Goal: Transaction & Acquisition: Purchase product/service

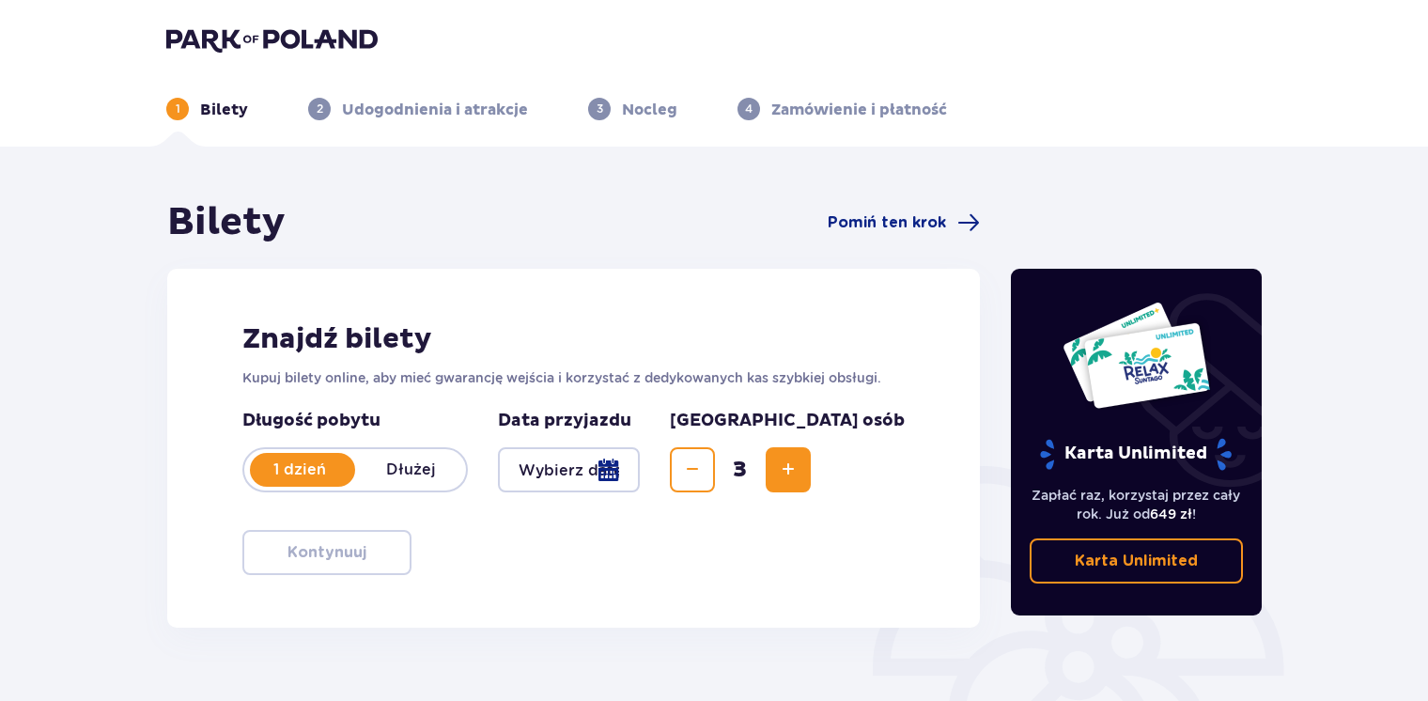
click at [640, 479] on div at bounding box center [569, 469] width 142 height 45
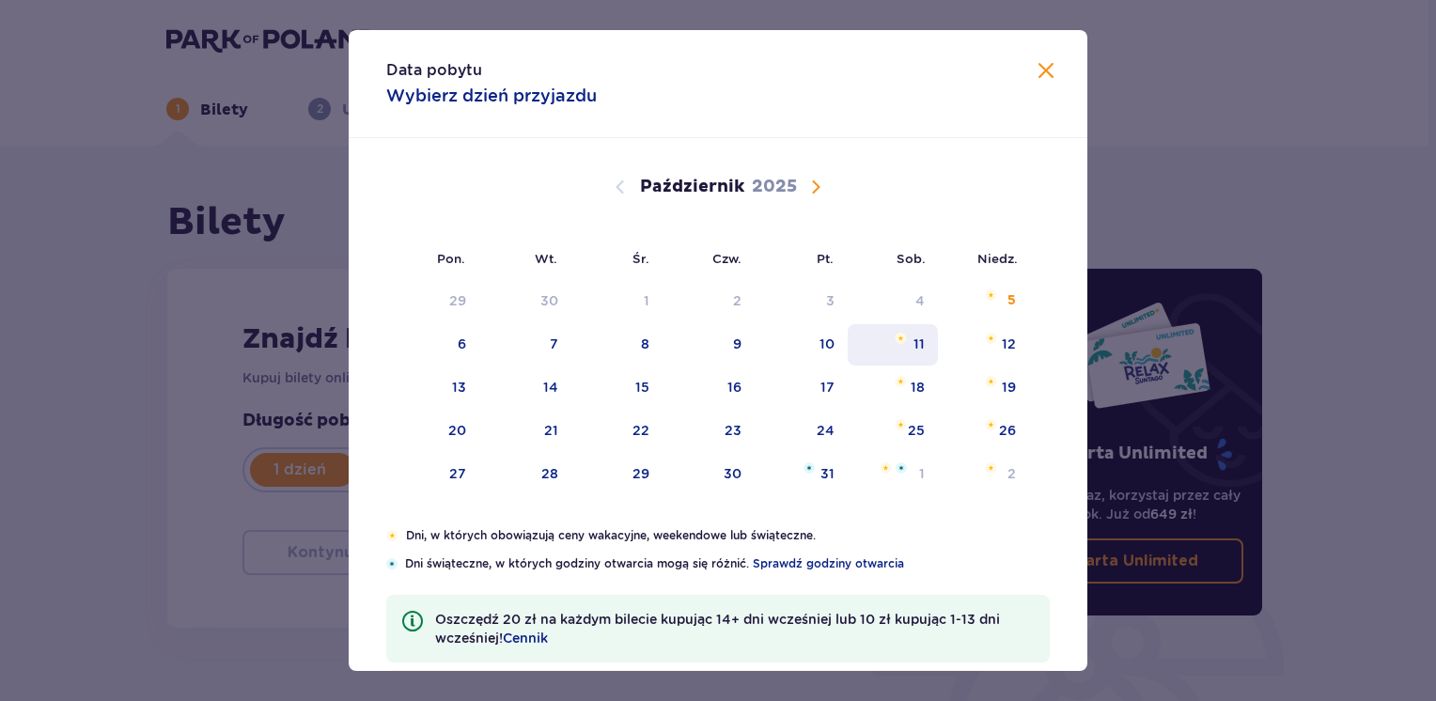
click at [913, 337] on div "11" at bounding box center [918, 344] width 11 height 19
type input "11.10.25"
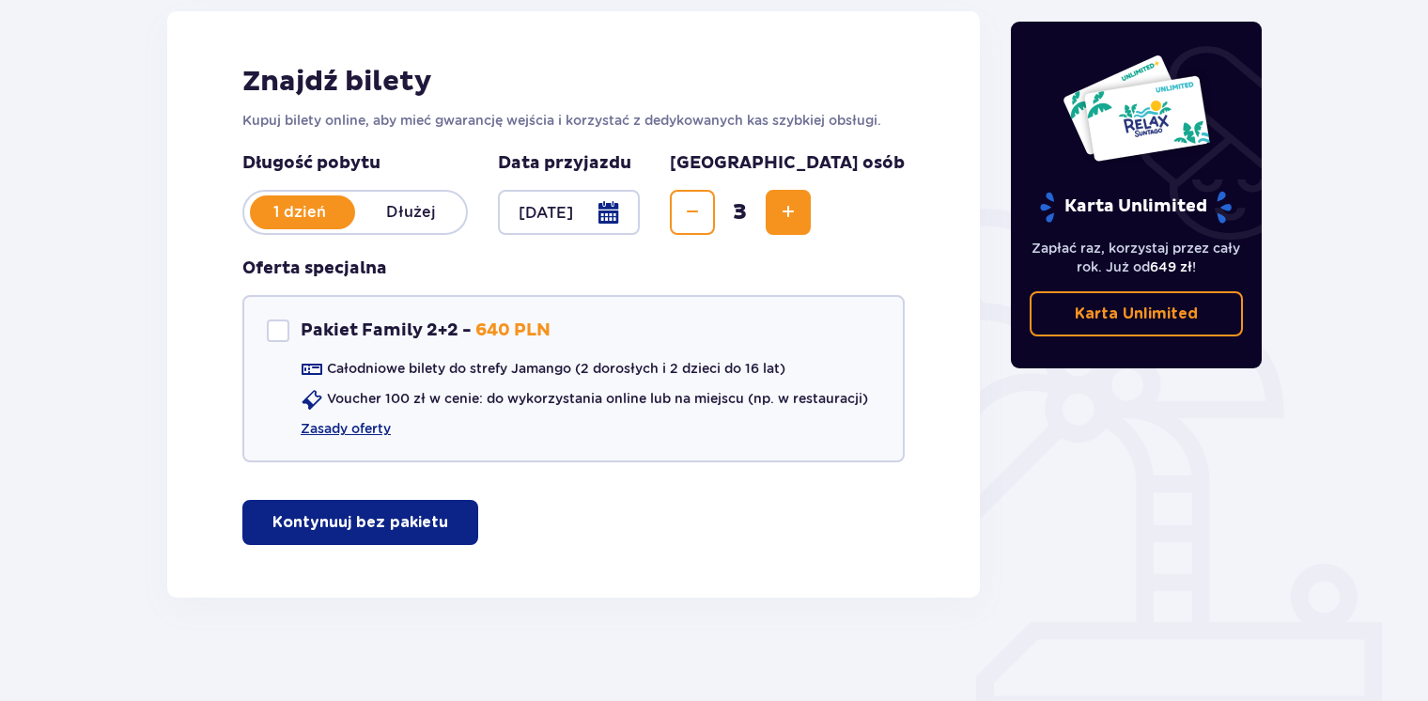
scroll to position [266, 0]
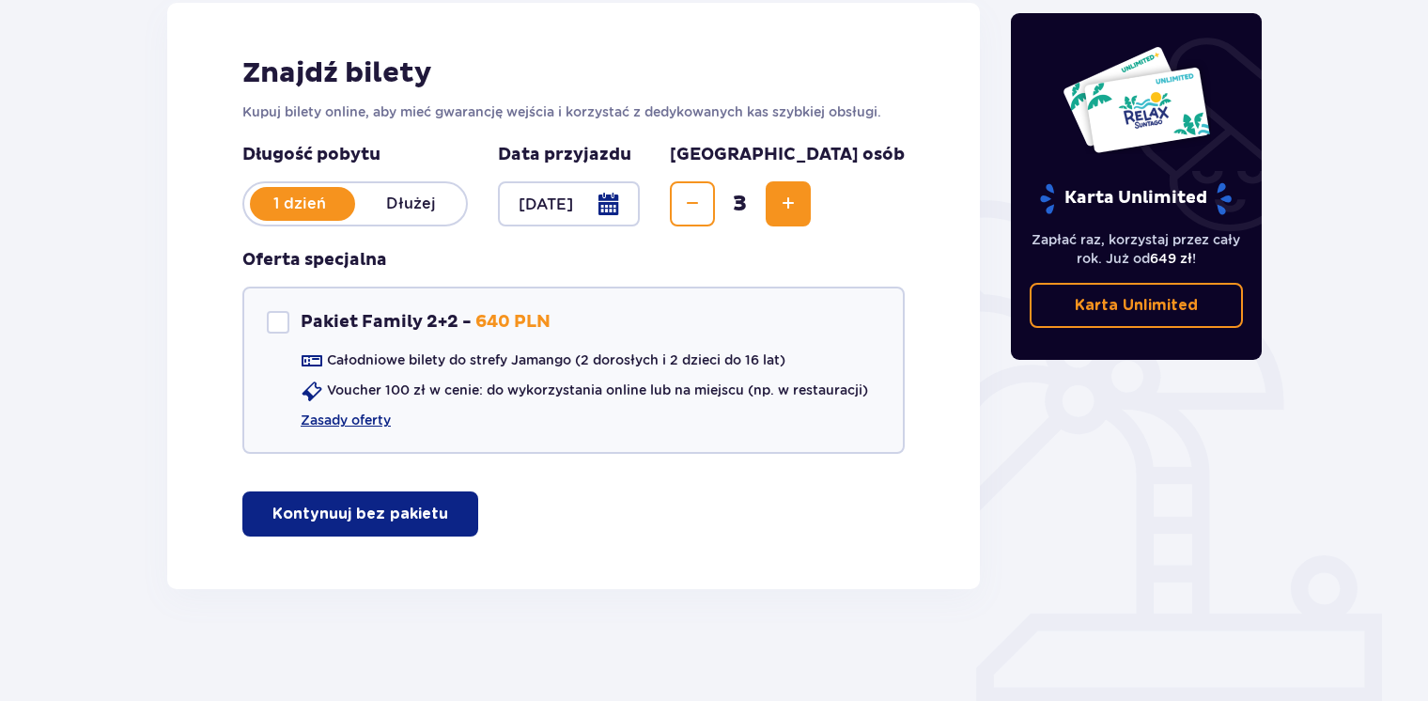
click at [417, 513] on p "Kontynuuj bez pakietu" at bounding box center [360, 514] width 176 height 21
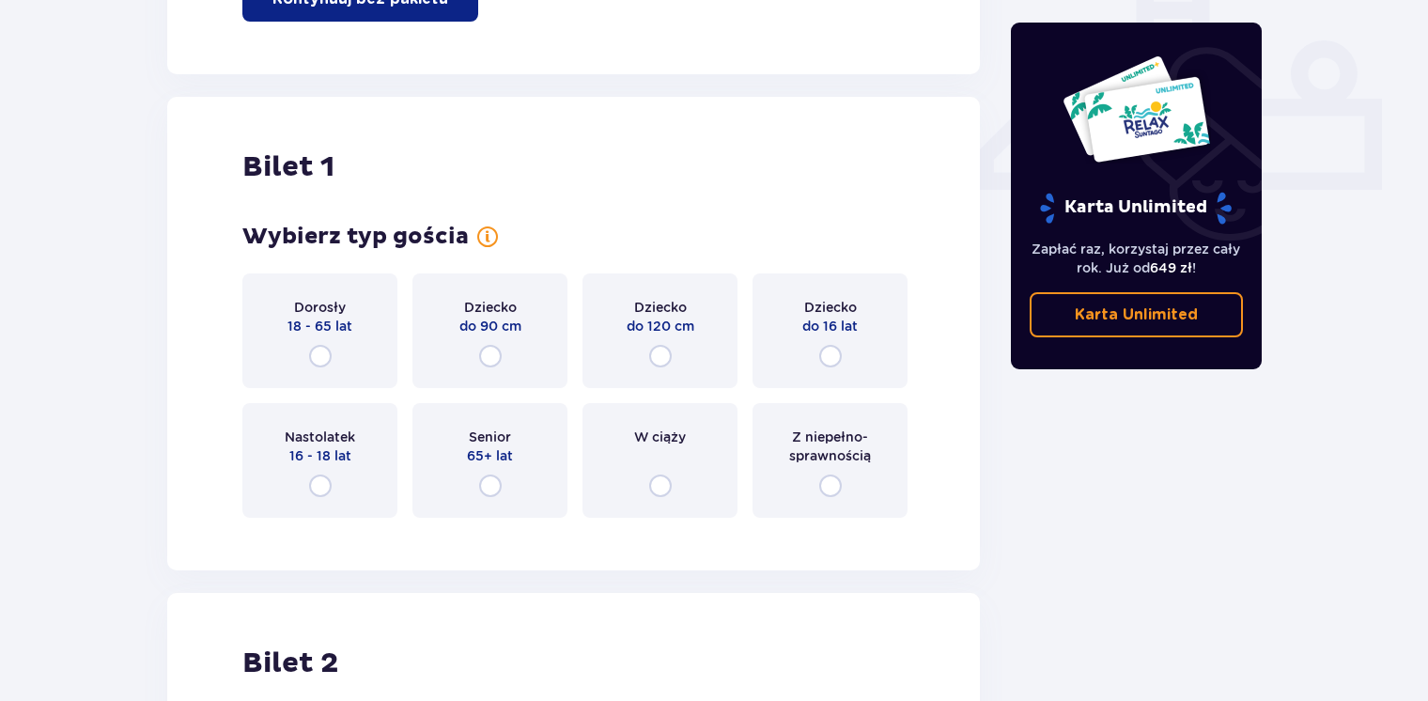
scroll to position [854, 0]
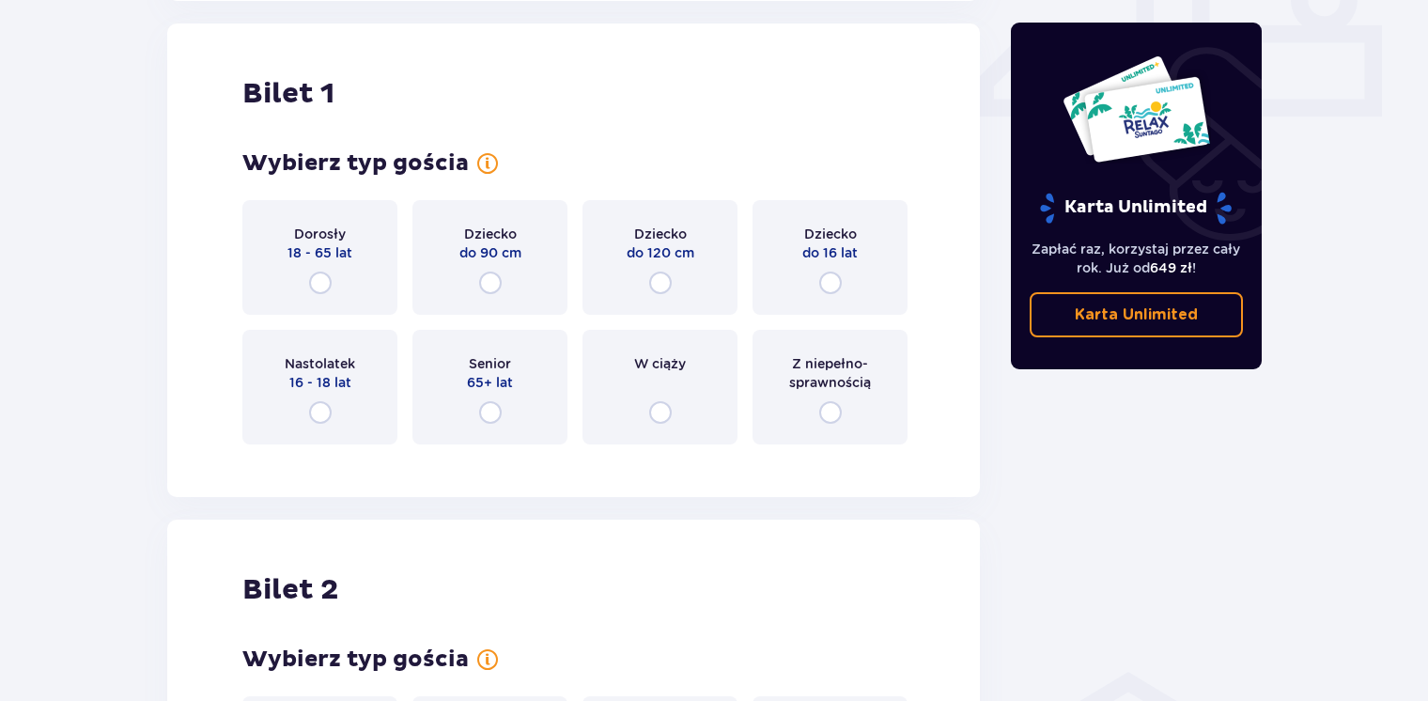
click at [319, 278] on input "radio" at bounding box center [320, 283] width 23 height 23
radio input "true"
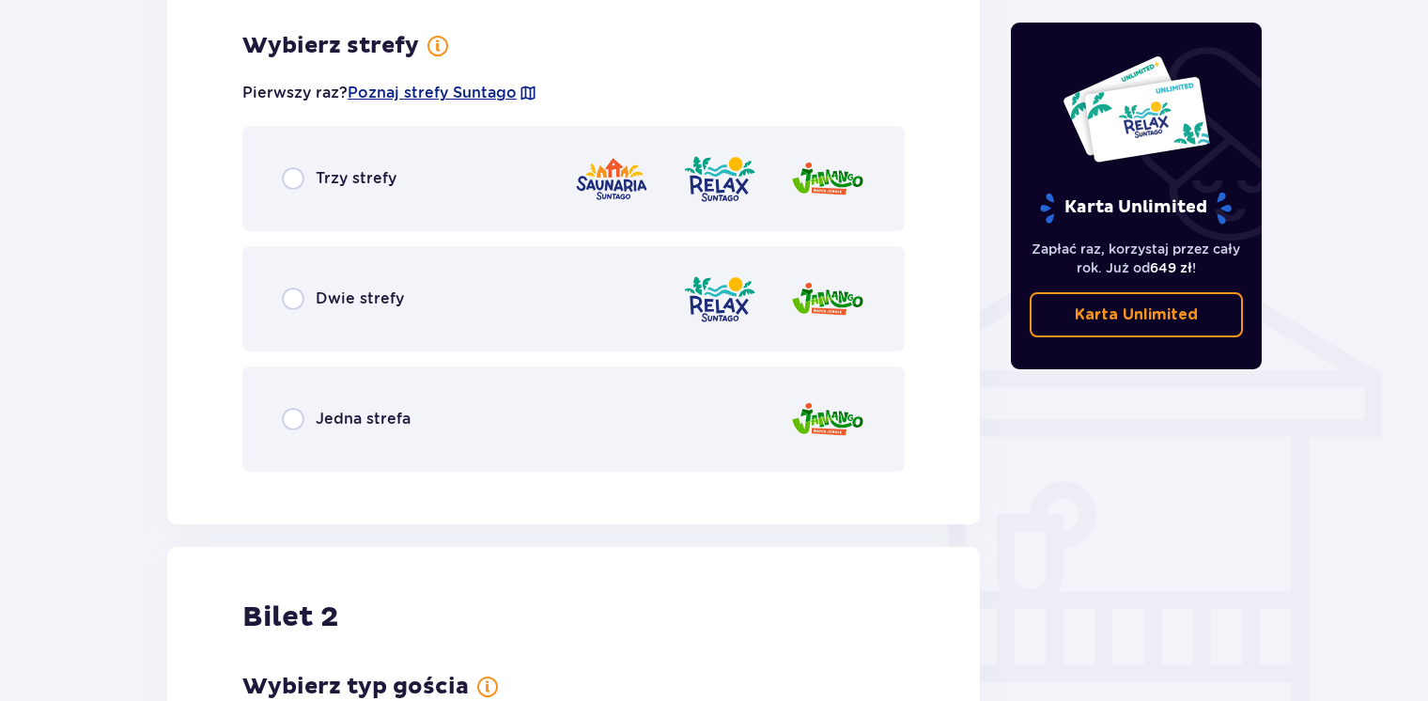
scroll to position [1313, 0]
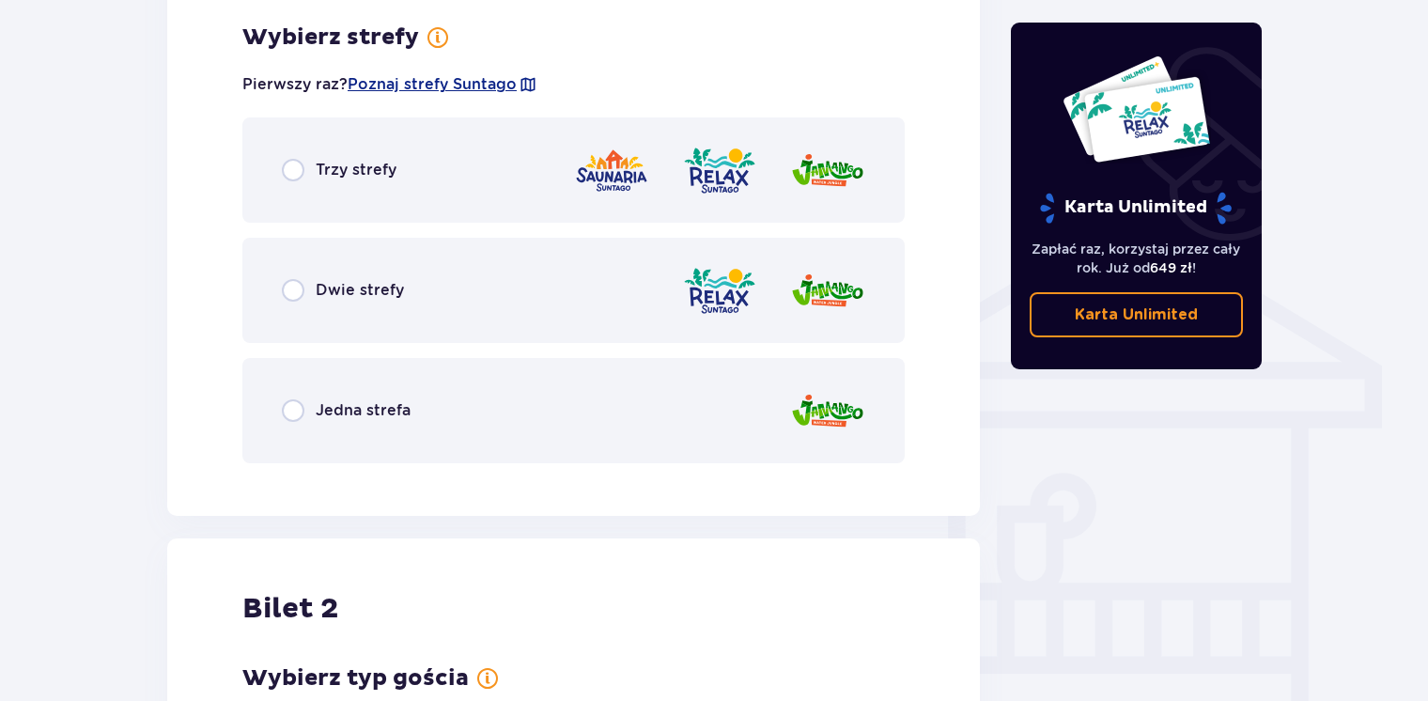
click at [292, 413] on input "radio" at bounding box center [293, 410] width 23 height 23
radio input "true"
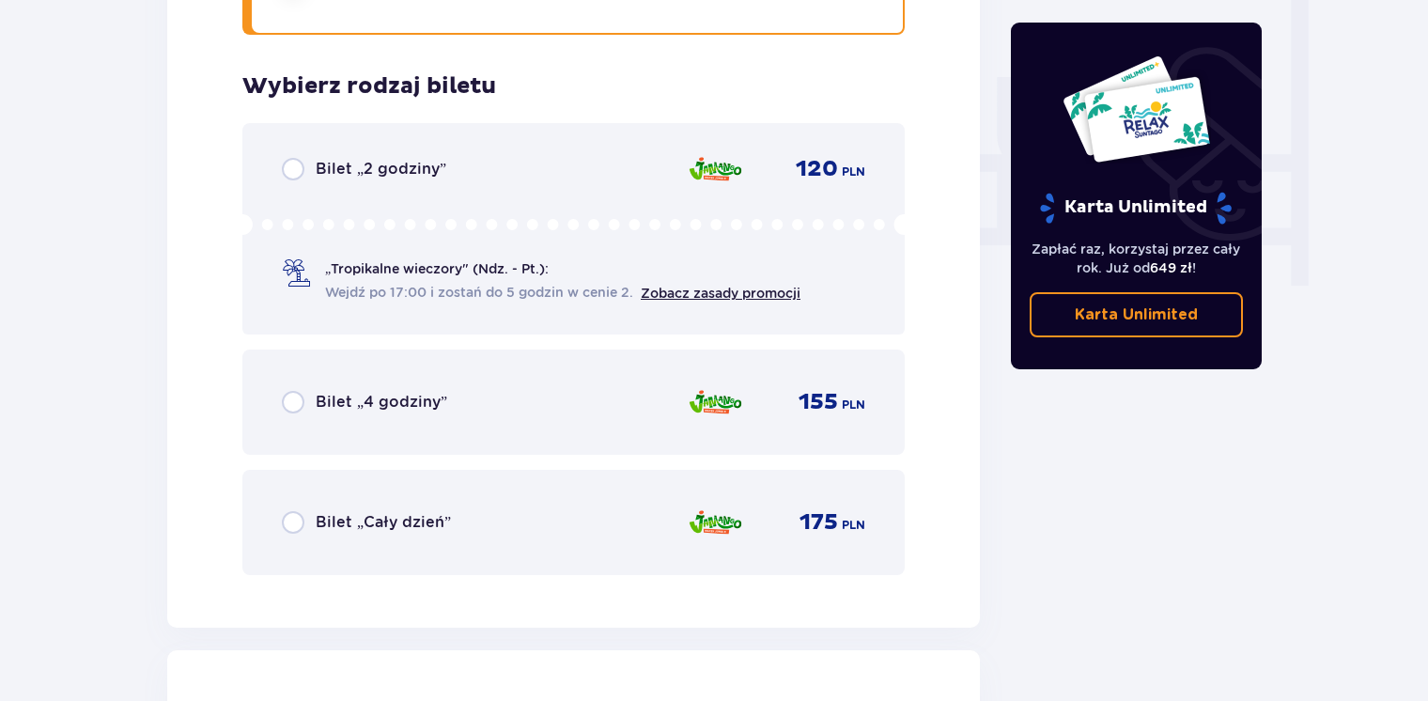
scroll to position [1790, 0]
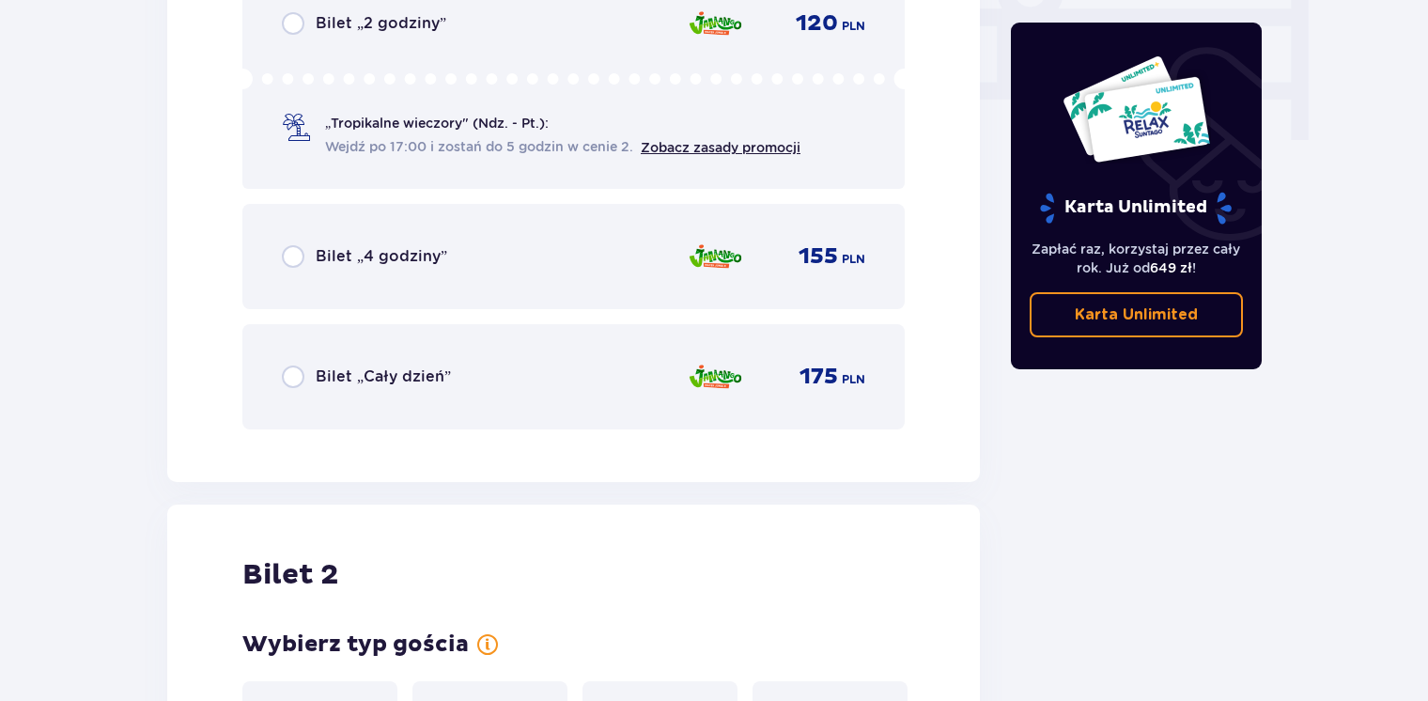
scroll to position [1903, 0]
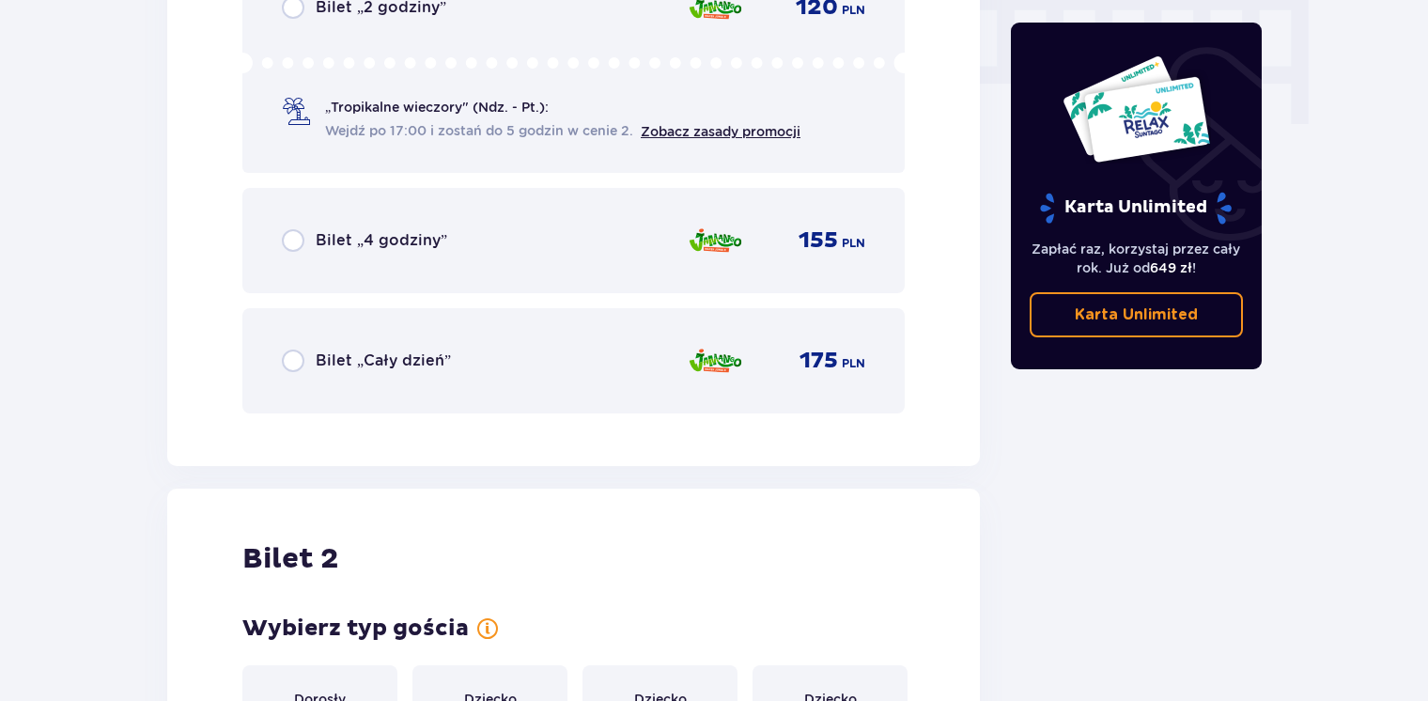
click at [294, 359] on input "radio" at bounding box center [293, 361] width 23 height 23
radio input "true"
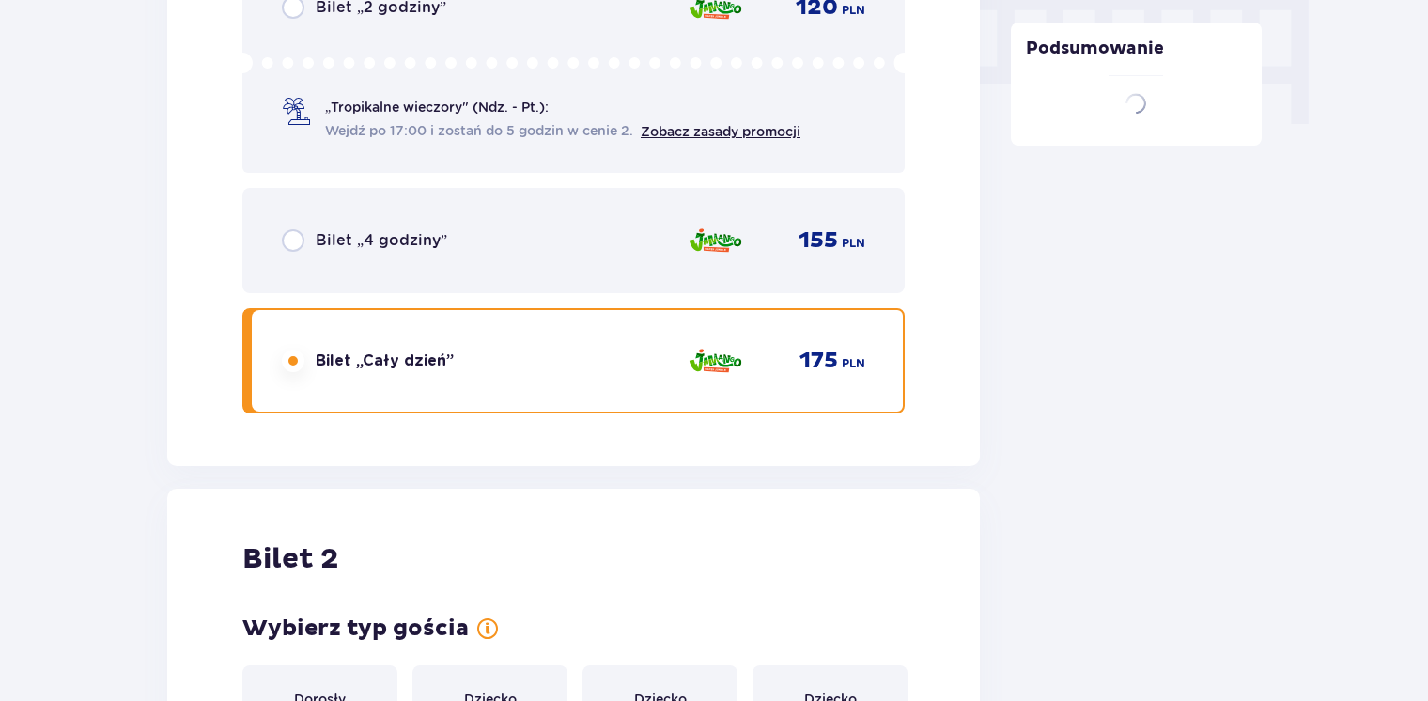
scroll to position [2367, 0]
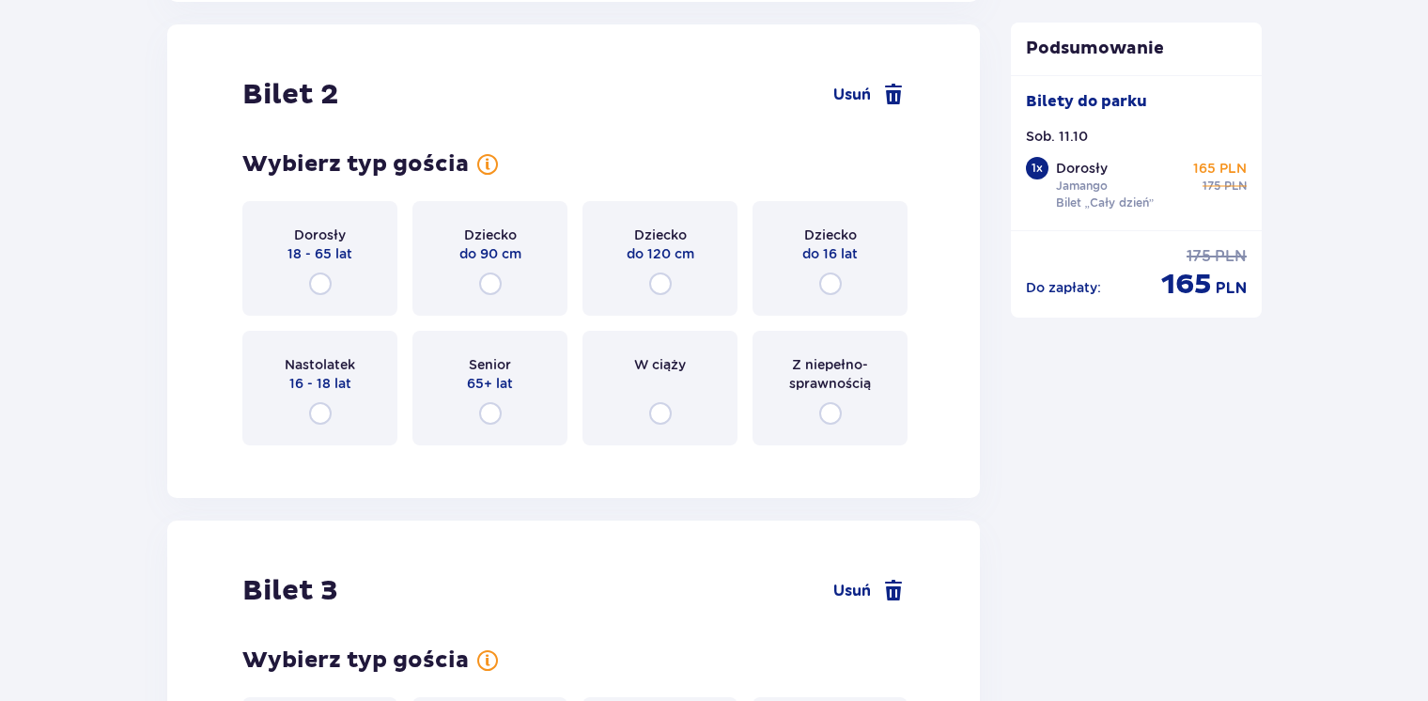
click at [316, 283] on input "radio" at bounding box center [320, 283] width 23 height 23
radio input "true"
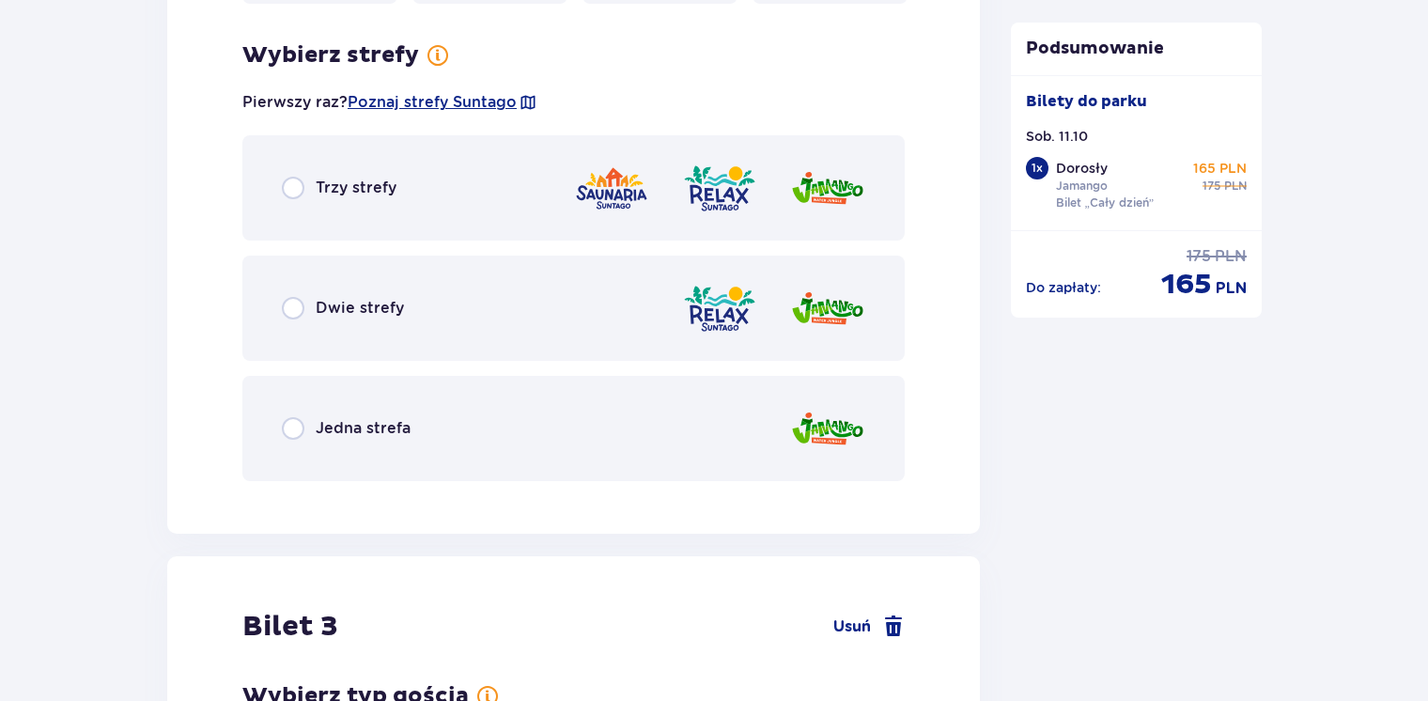
scroll to position [2825, 0]
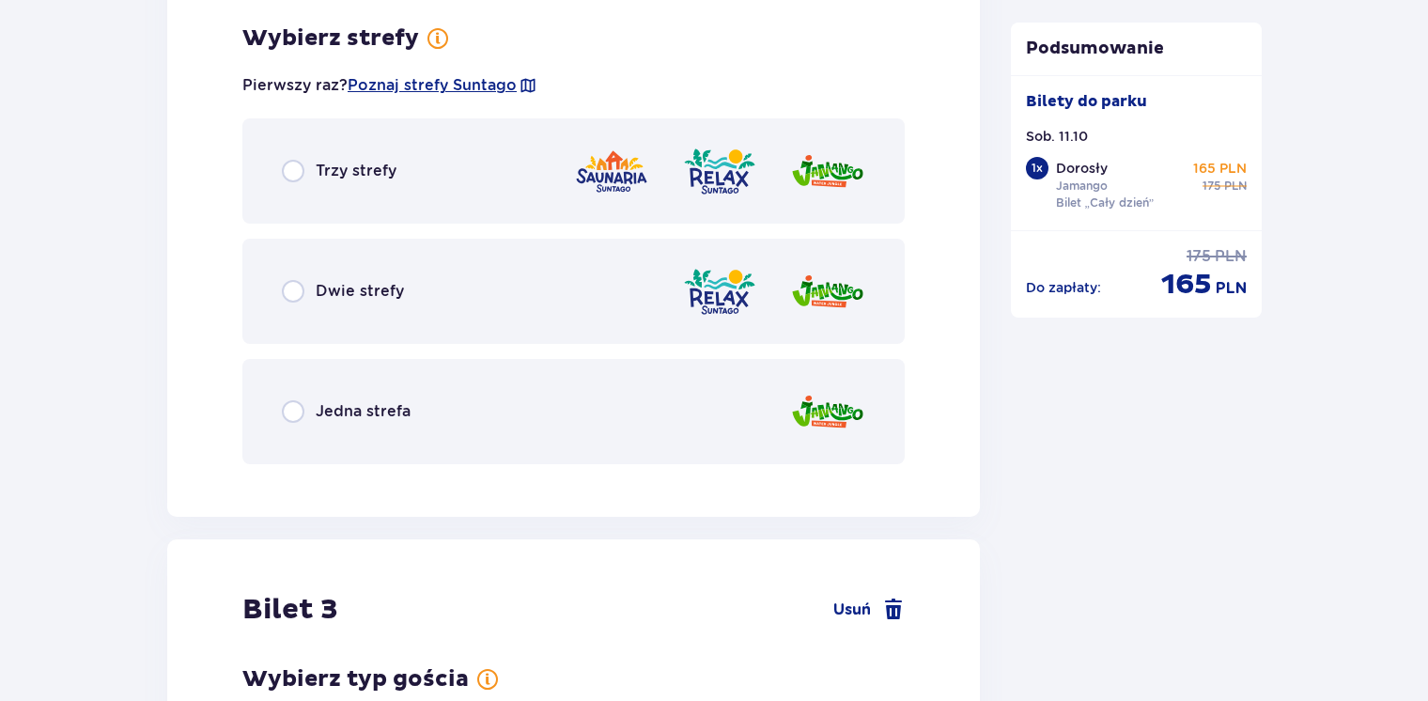
click at [299, 408] on input "radio" at bounding box center [293, 411] width 23 height 23
radio input "true"
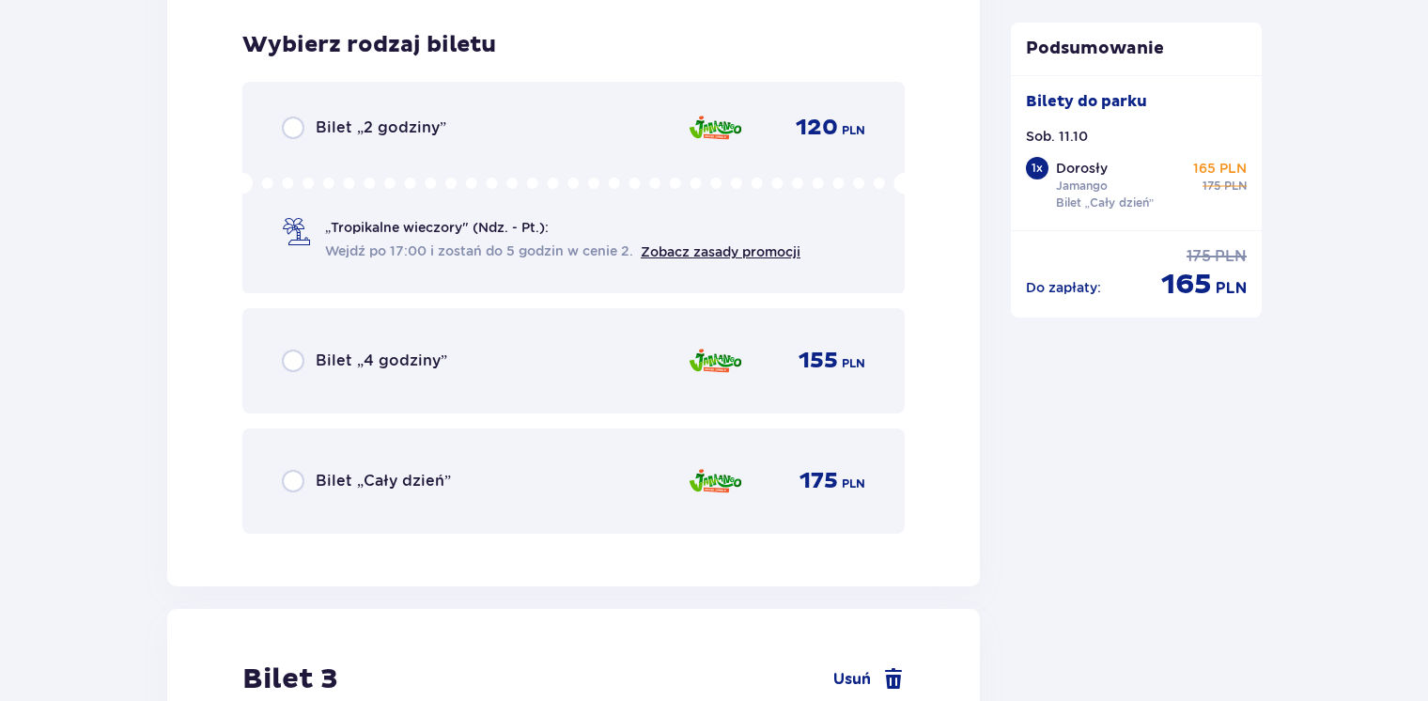
scroll to position [3303, 0]
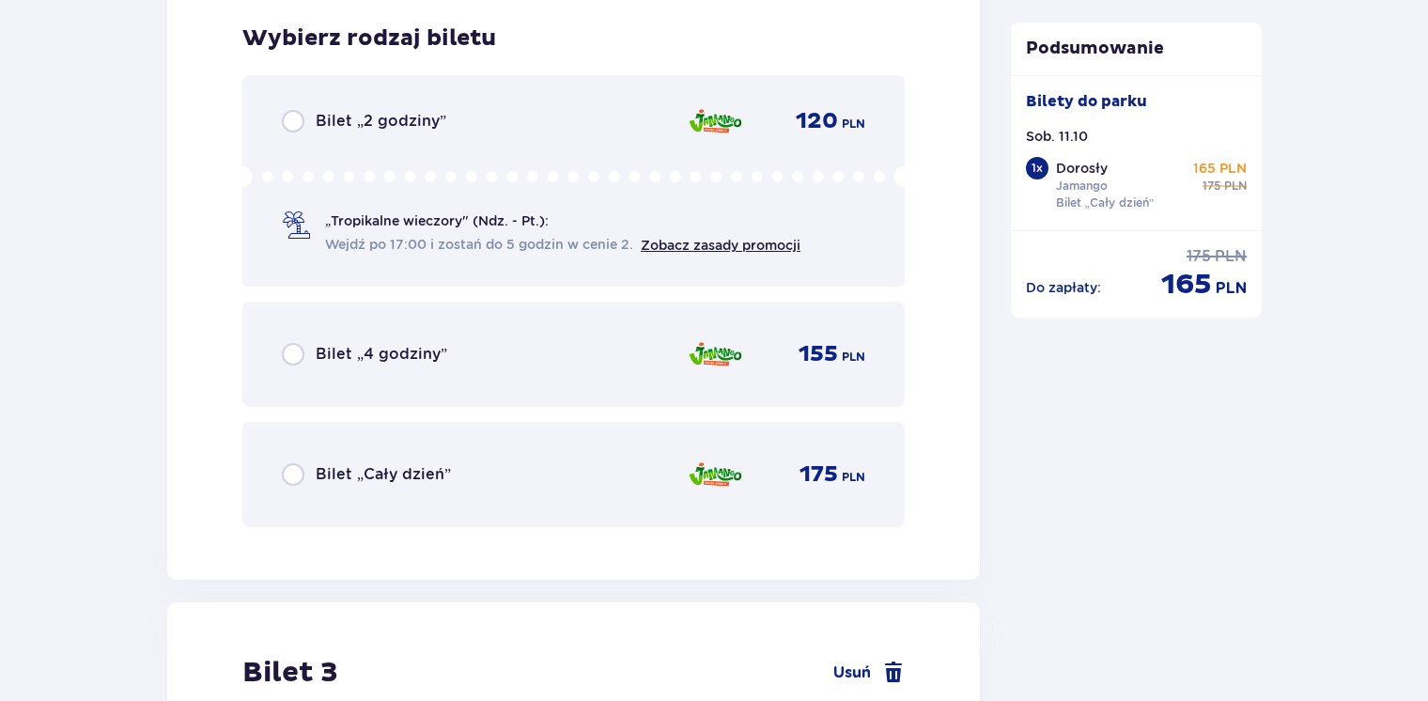
click at [292, 475] on input "radio" at bounding box center [293, 474] width 23 height 23
radio input "true"
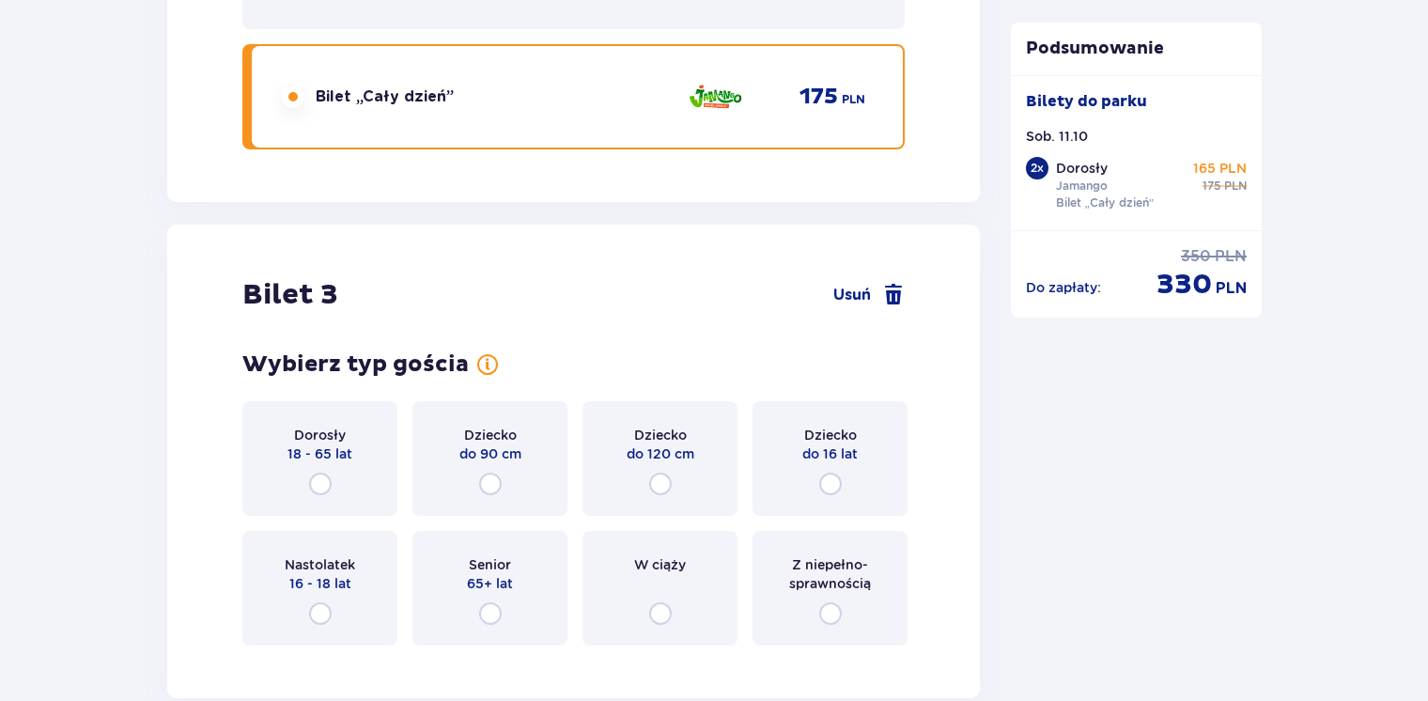
scroll to position [3878, 0]
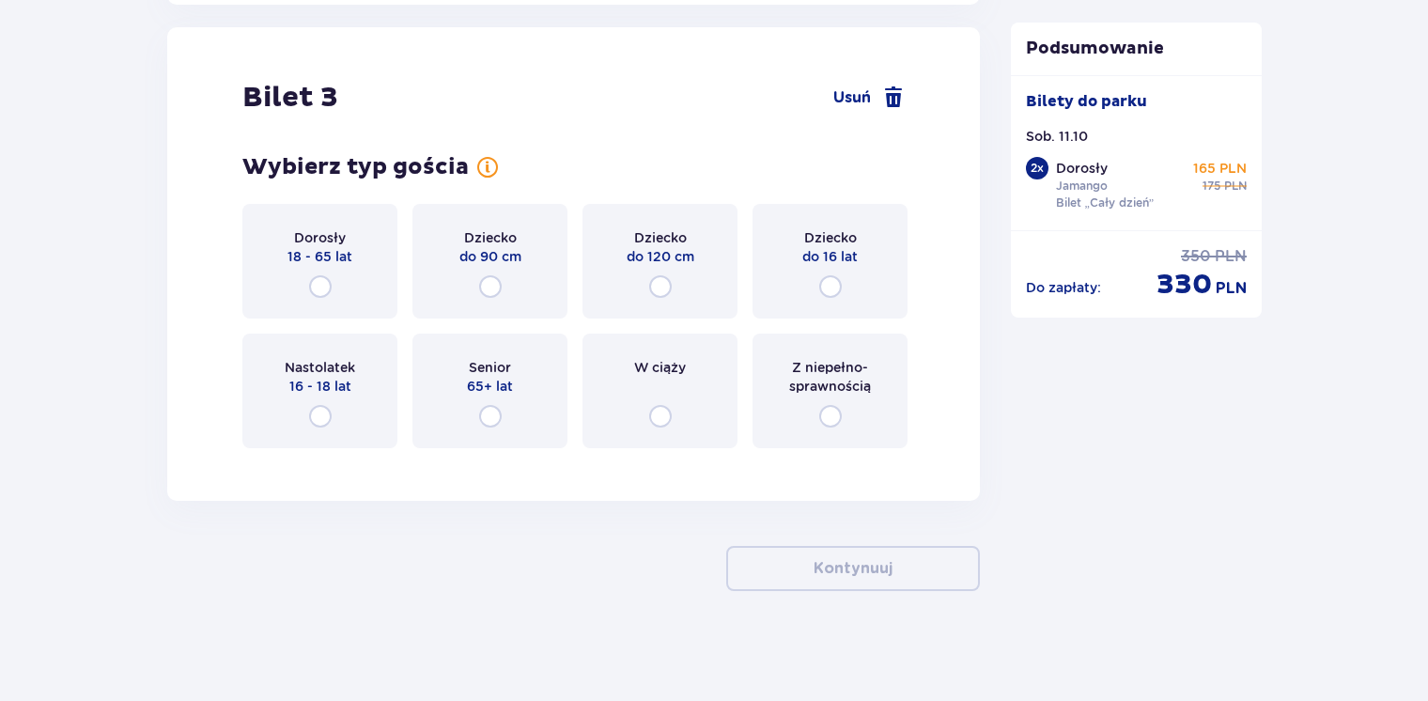
click at [832, 286] on input "radio" at bounding box center [830, 286] width 23 height 23
radio input "true"
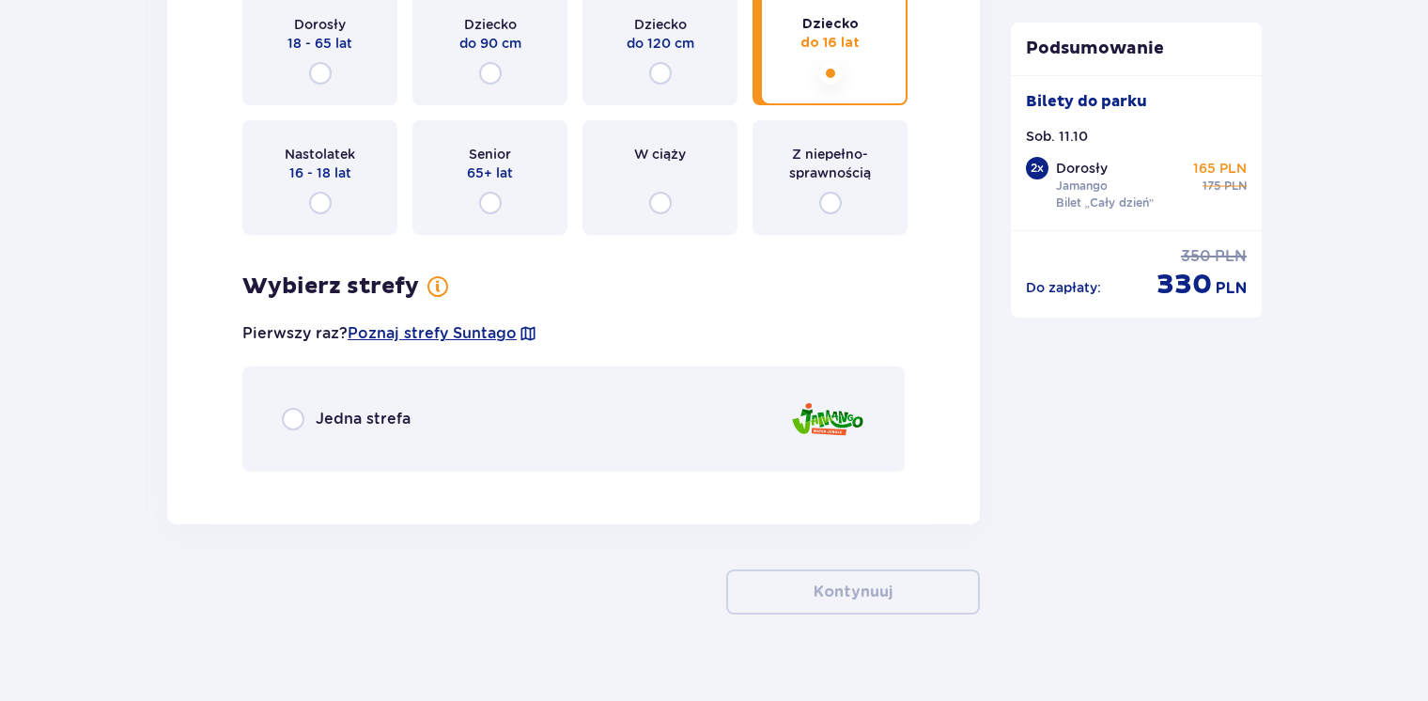
scroll to position [4115, 0]
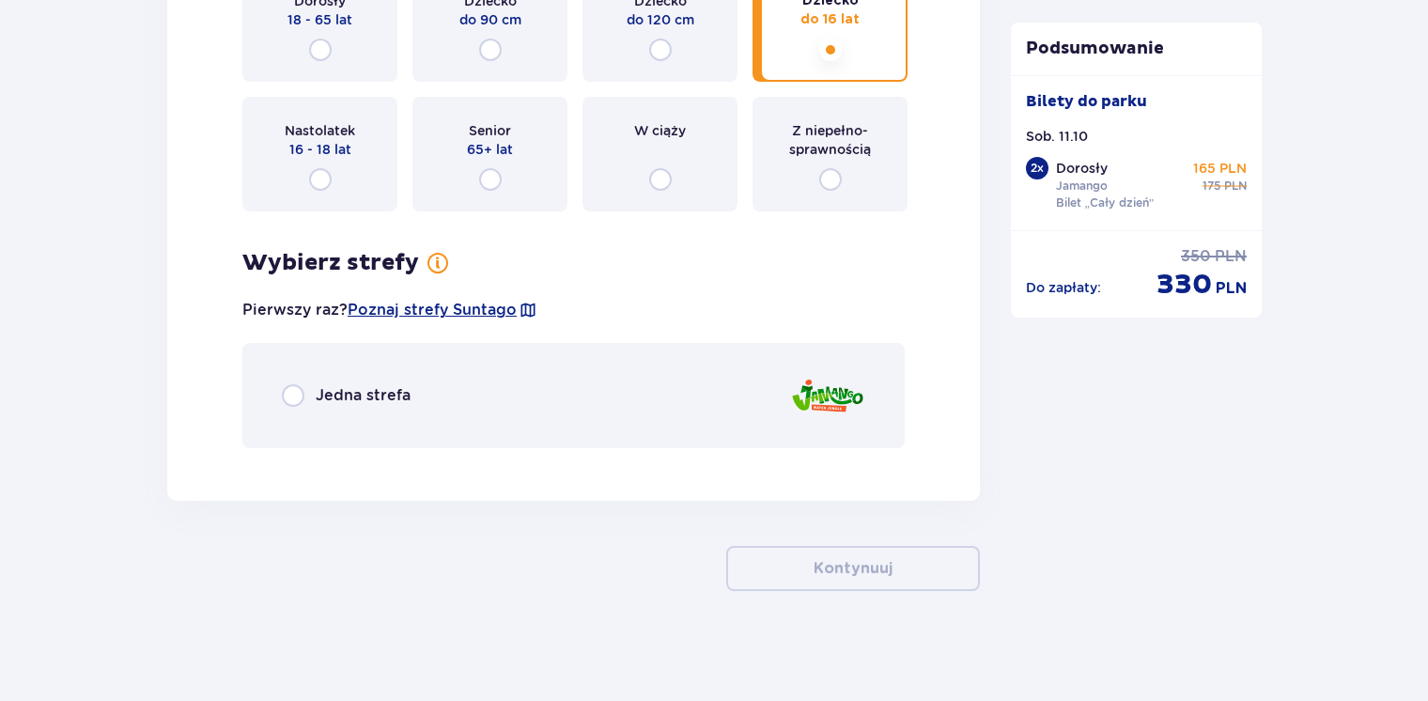
click at [289, 397] on input "radio" at bounding box center [293, 395] width 23 height 23
radio input "true"
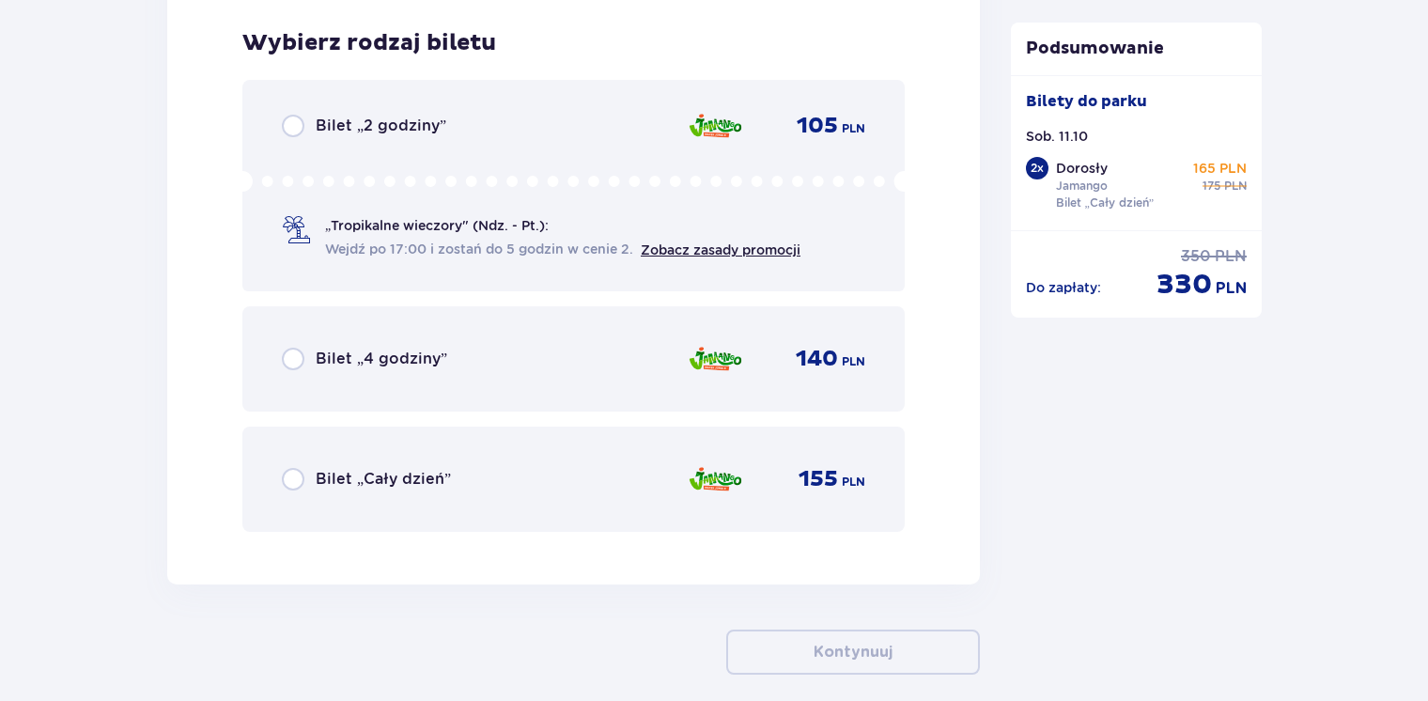
scroll to position [4575, 0]
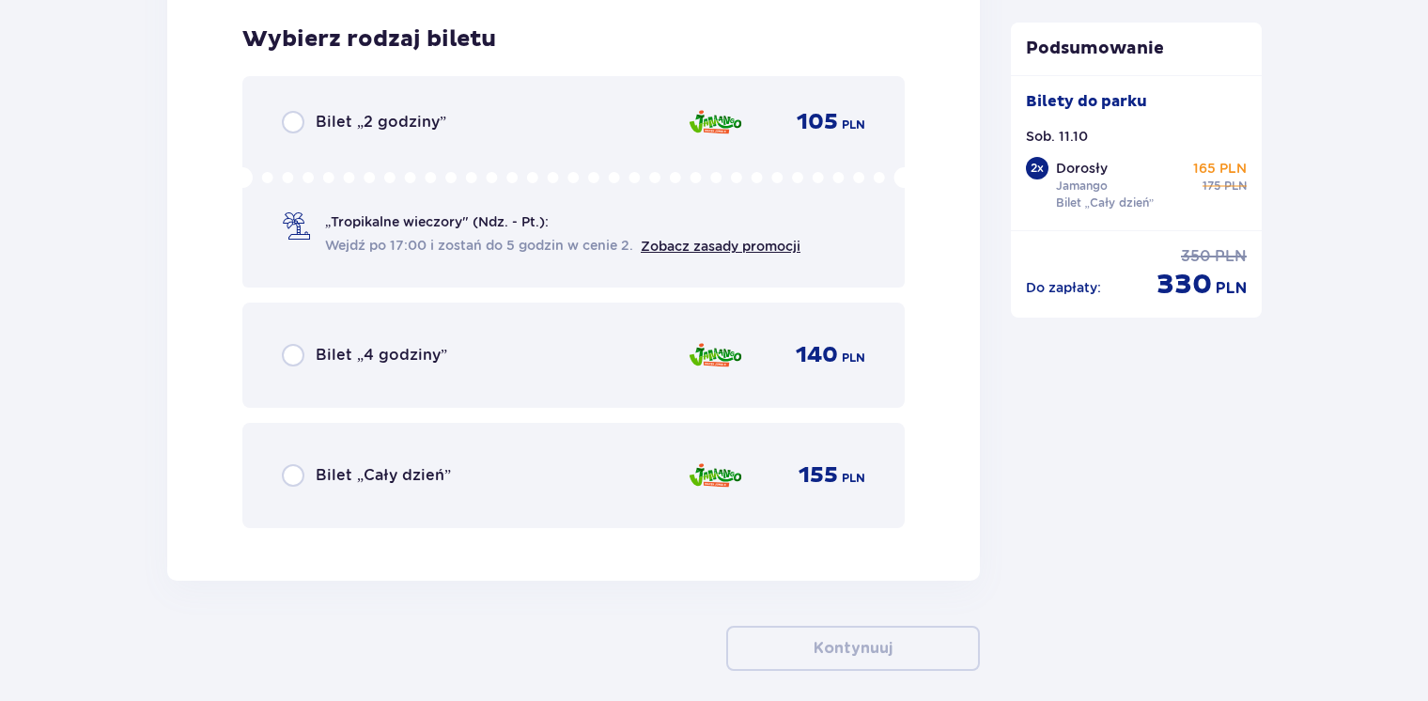
click at [285, 475] on input "radio" at bounding box center [293, 475] width 23 height 23
radio input "true"
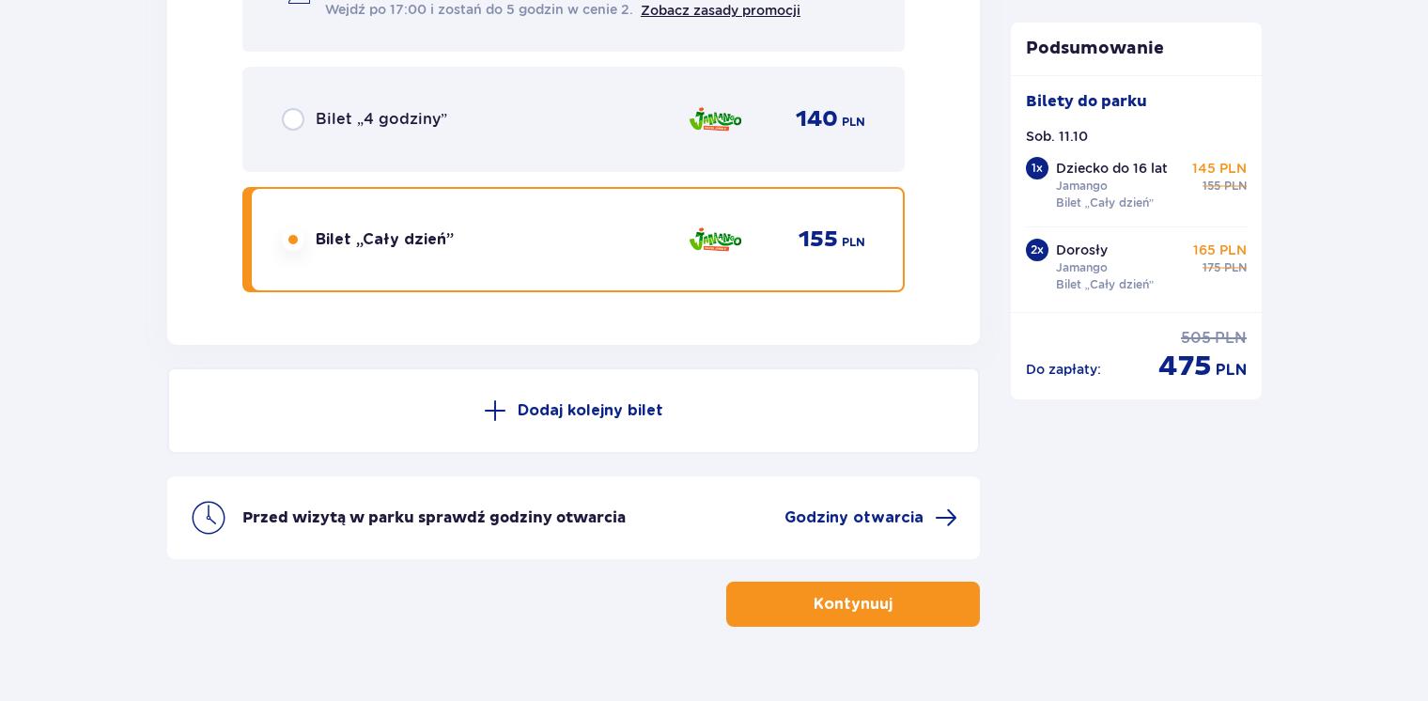
scroll to position [4845, 0]
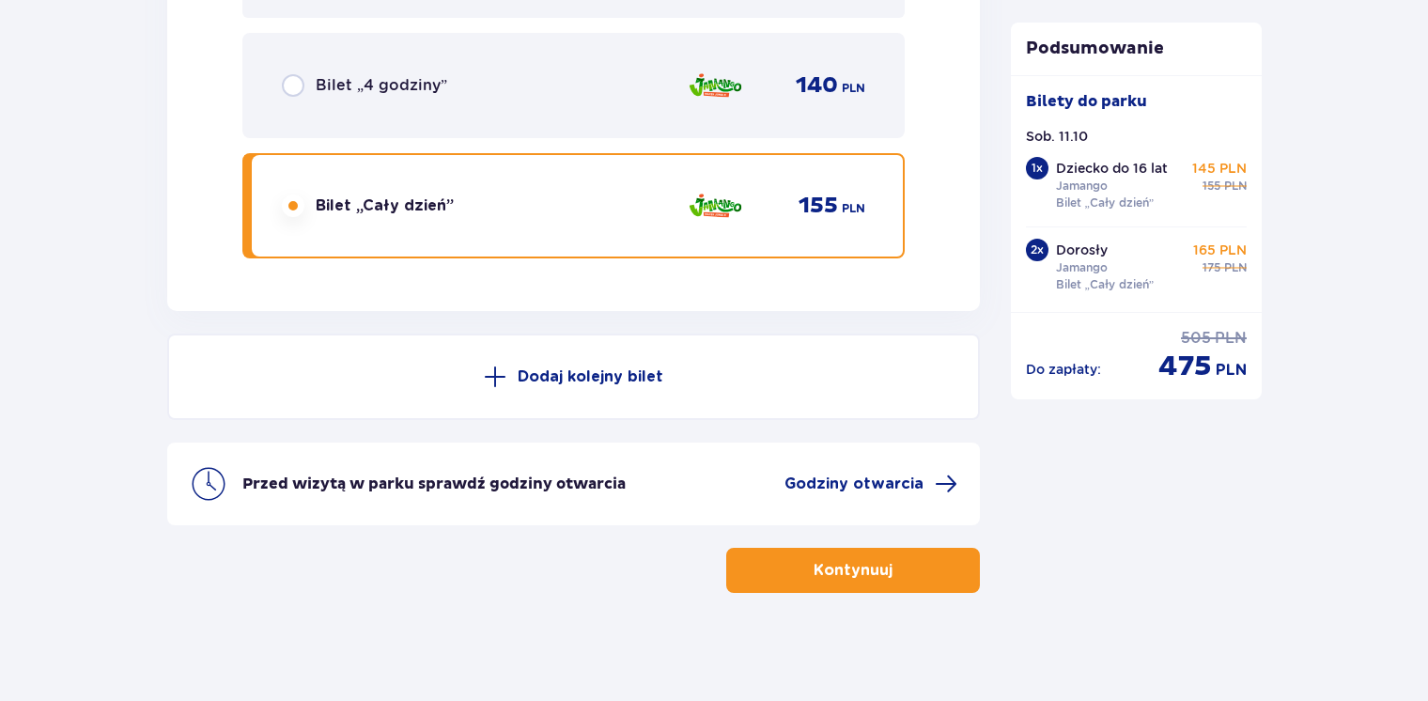
click at [864, 564] on p "Kontynuuj" at bounding box center [853, 570] width 79 height 21
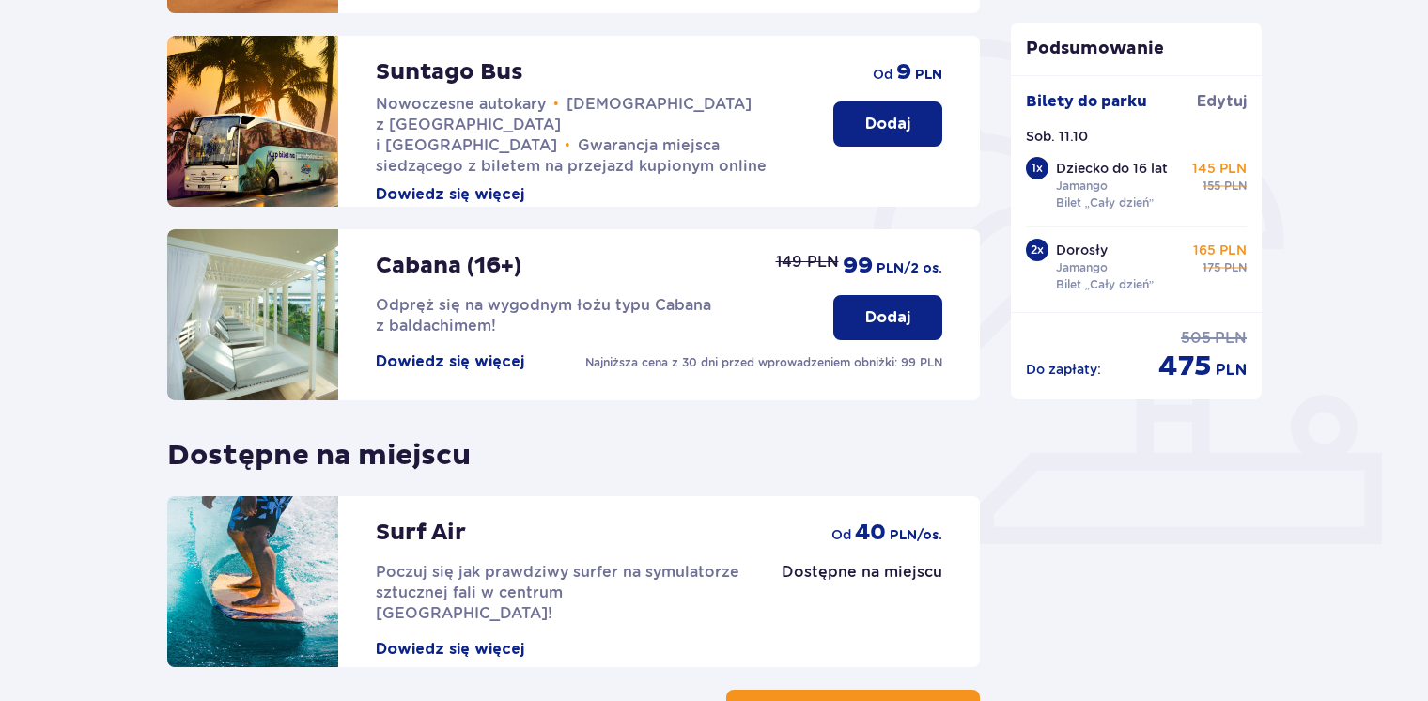
scroll to position [572, 0]
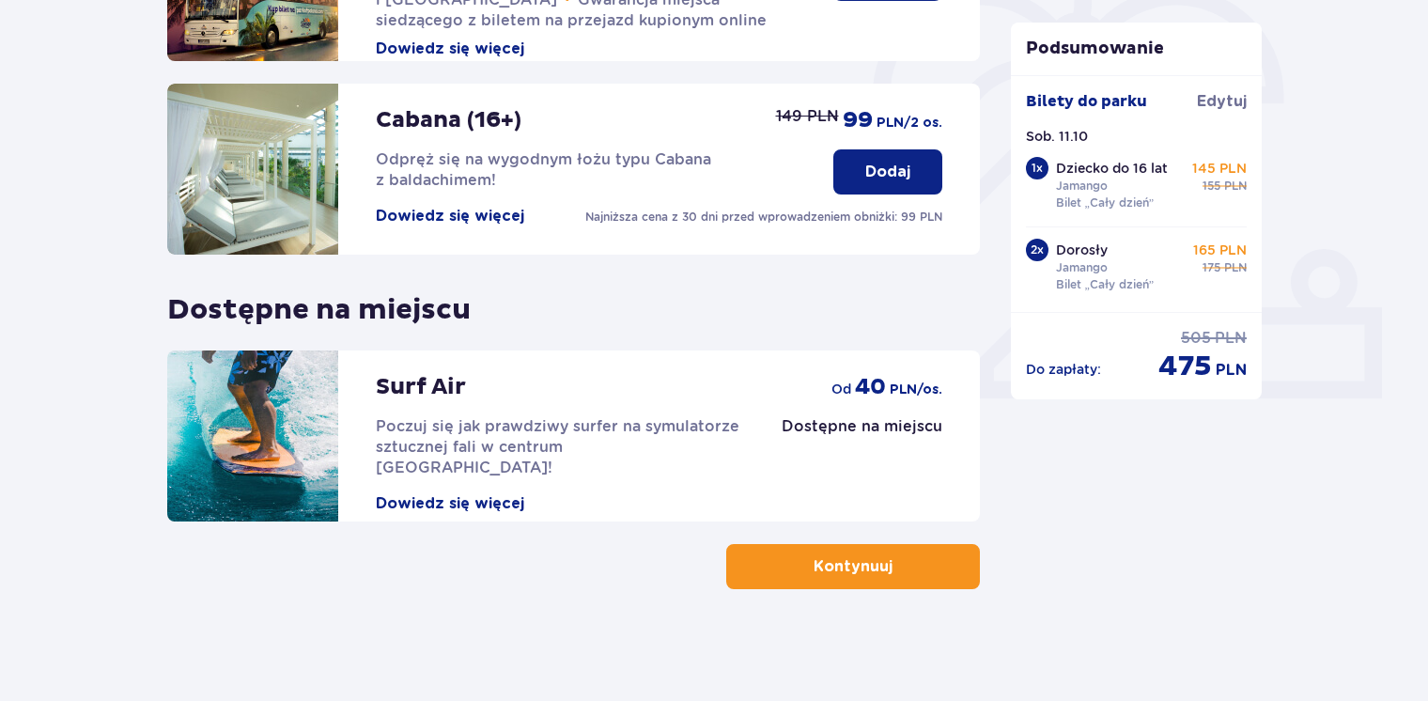
click at [885, 560] on span "button" at bounding box center [896, 566] width 23 height 23
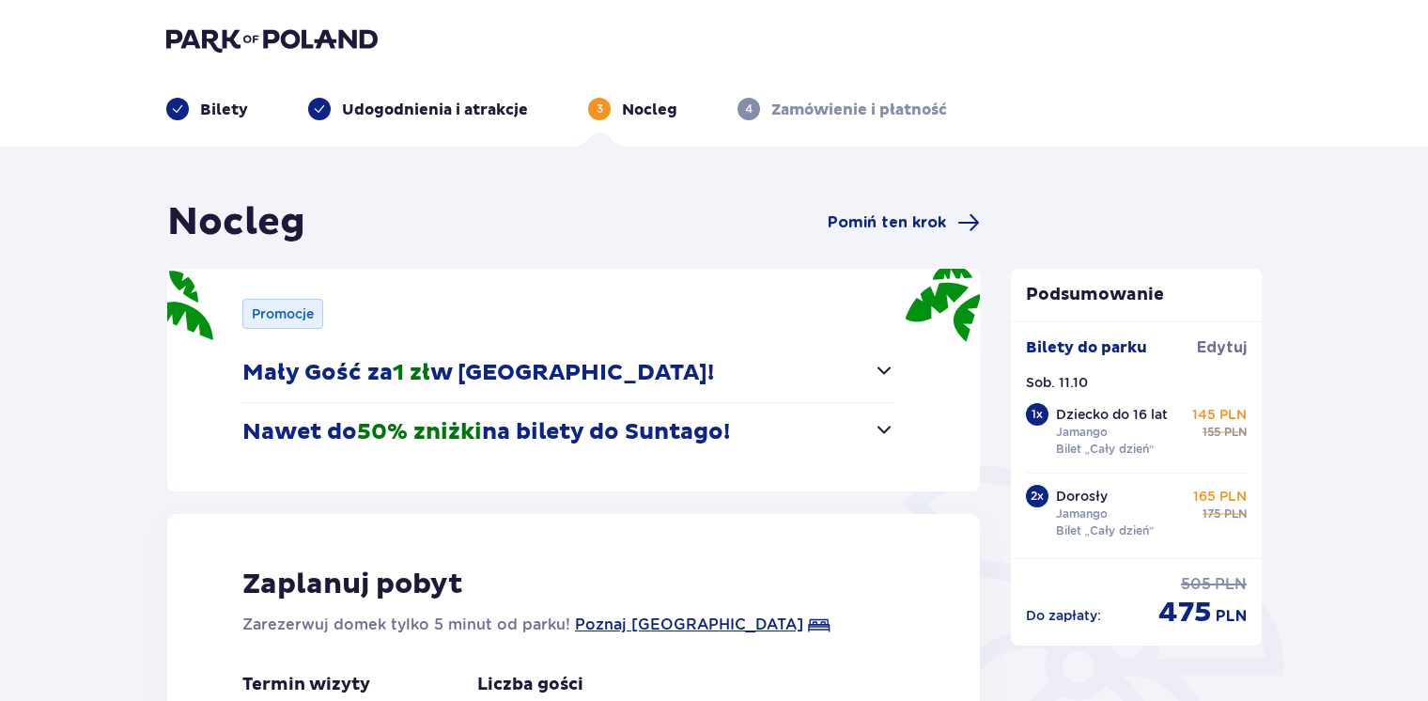
click at [45, 450] on div "Nocleg Pomiń ten krok Promocje Mały Gość za 1 zł w Suntago Village! Noc za złot…" at bounding box center [714, 625] width 1428 height 957
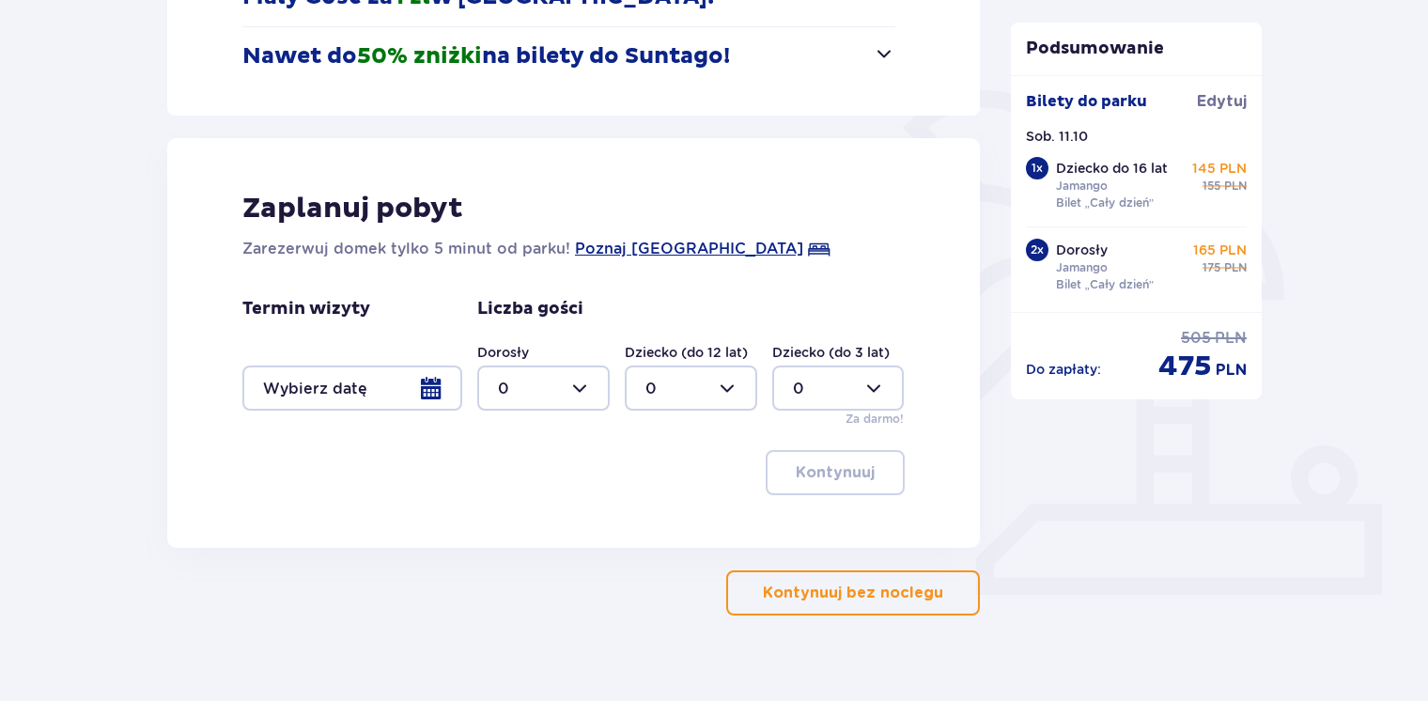
scroll to position [402, 0]
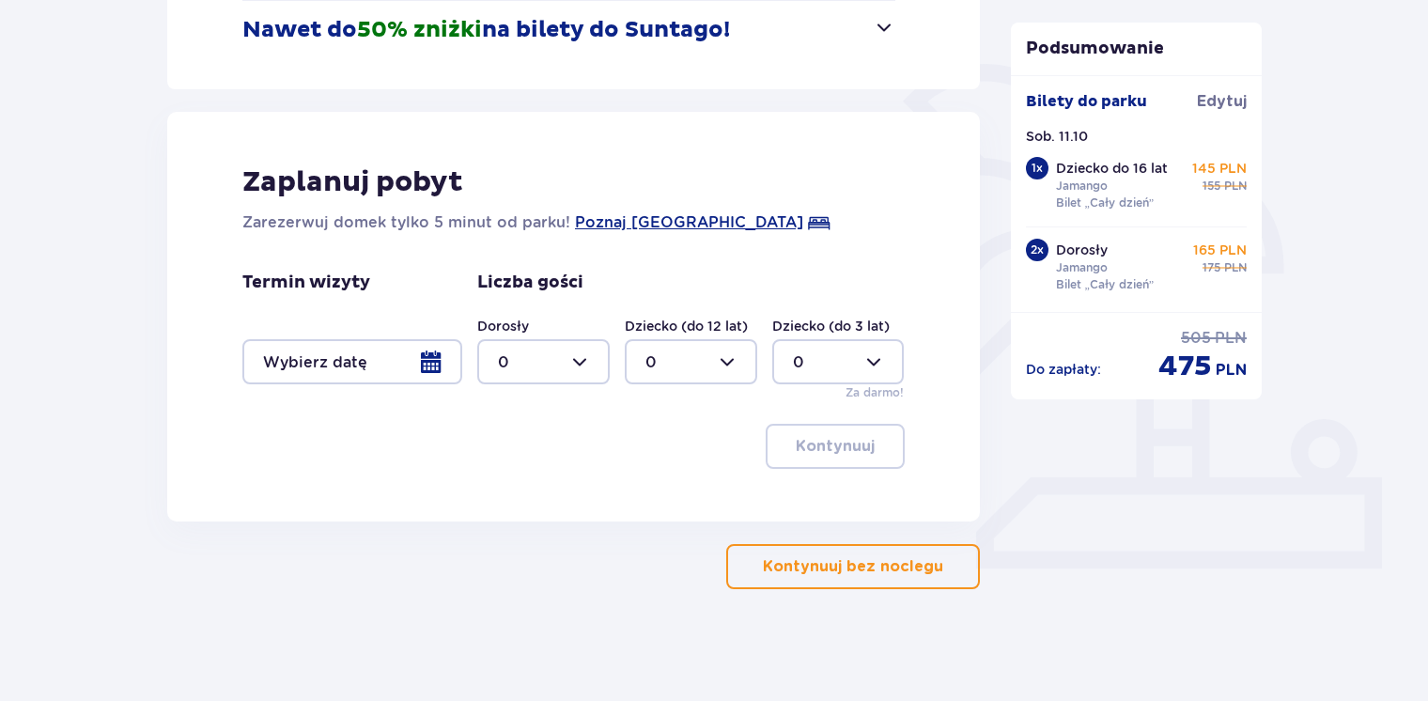
click at [823, 569] on p "Kontynuuj bez noclegu" at bounding box center [853, 566] width 180 height 21
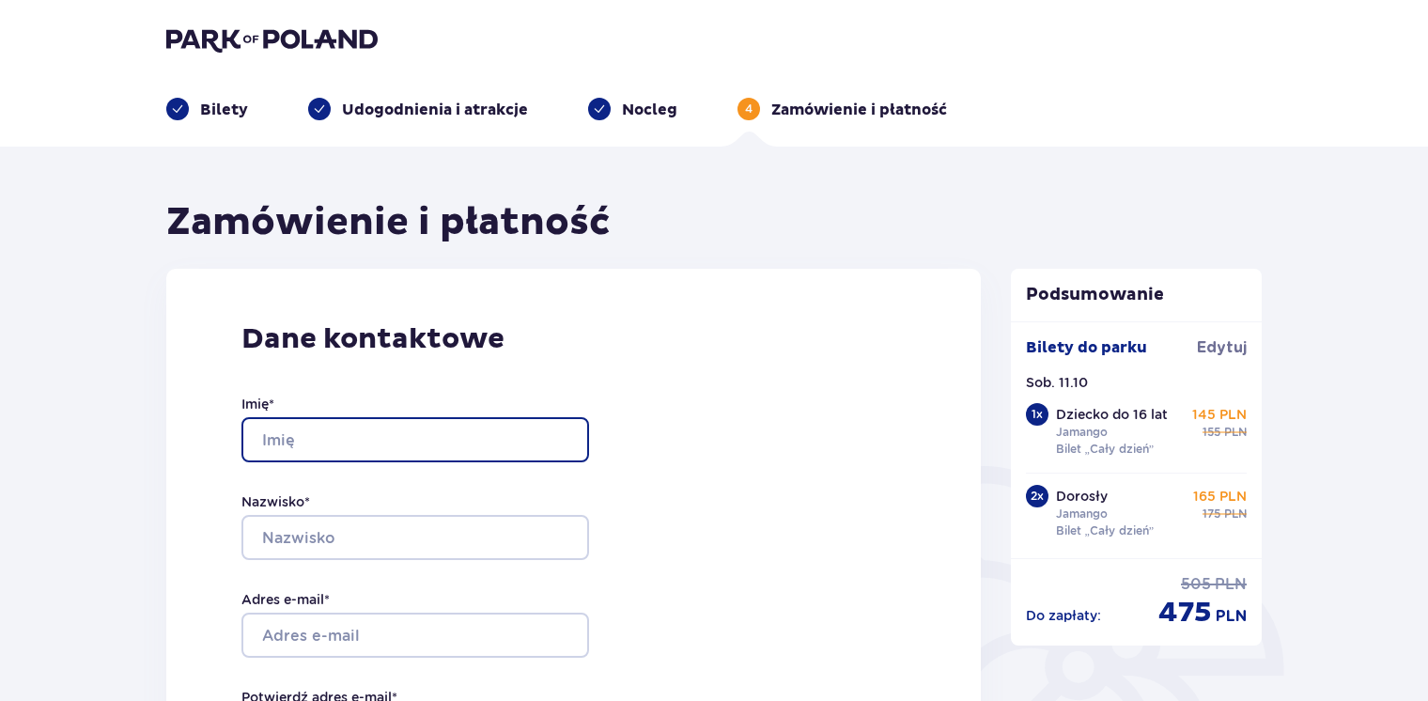
click at [424, 439] on input "Imię *" at bounding box center [415, 439] width 348 height 45
type input "MILENA"
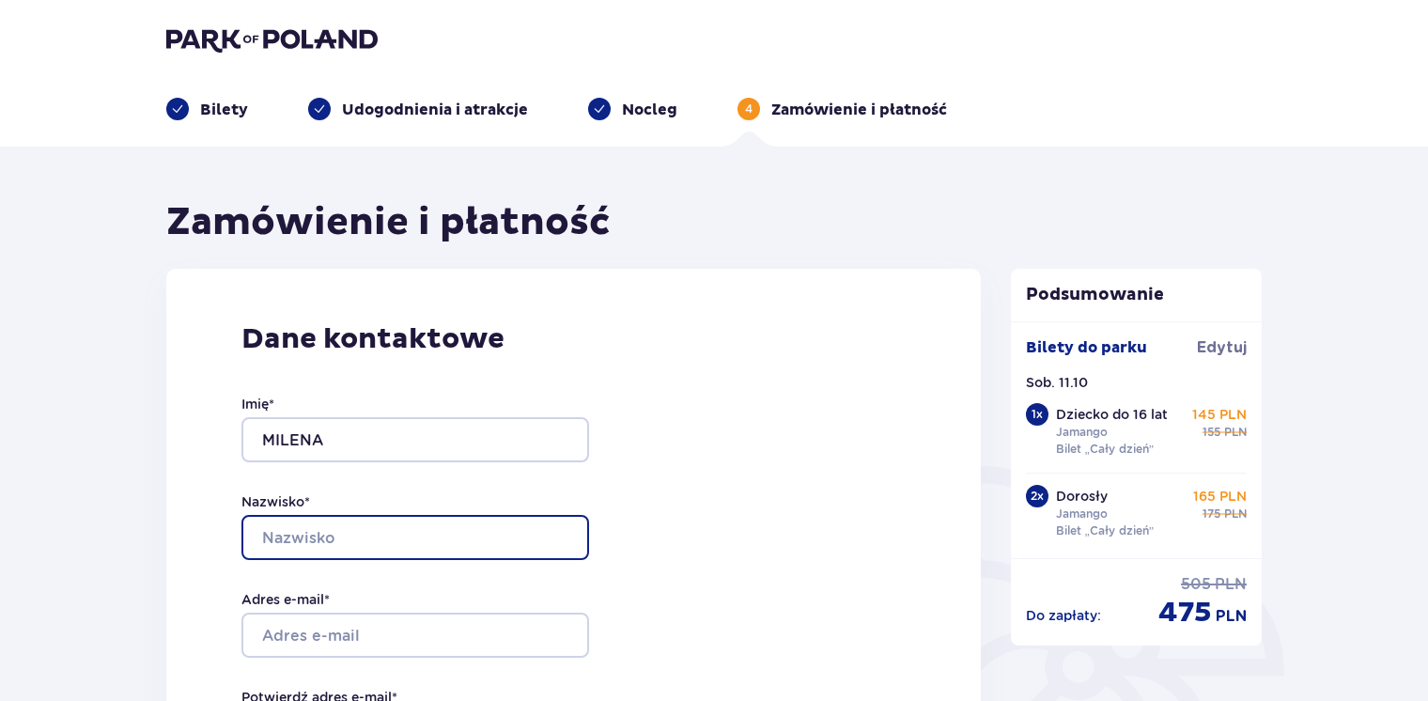
type input "PAWELEC"
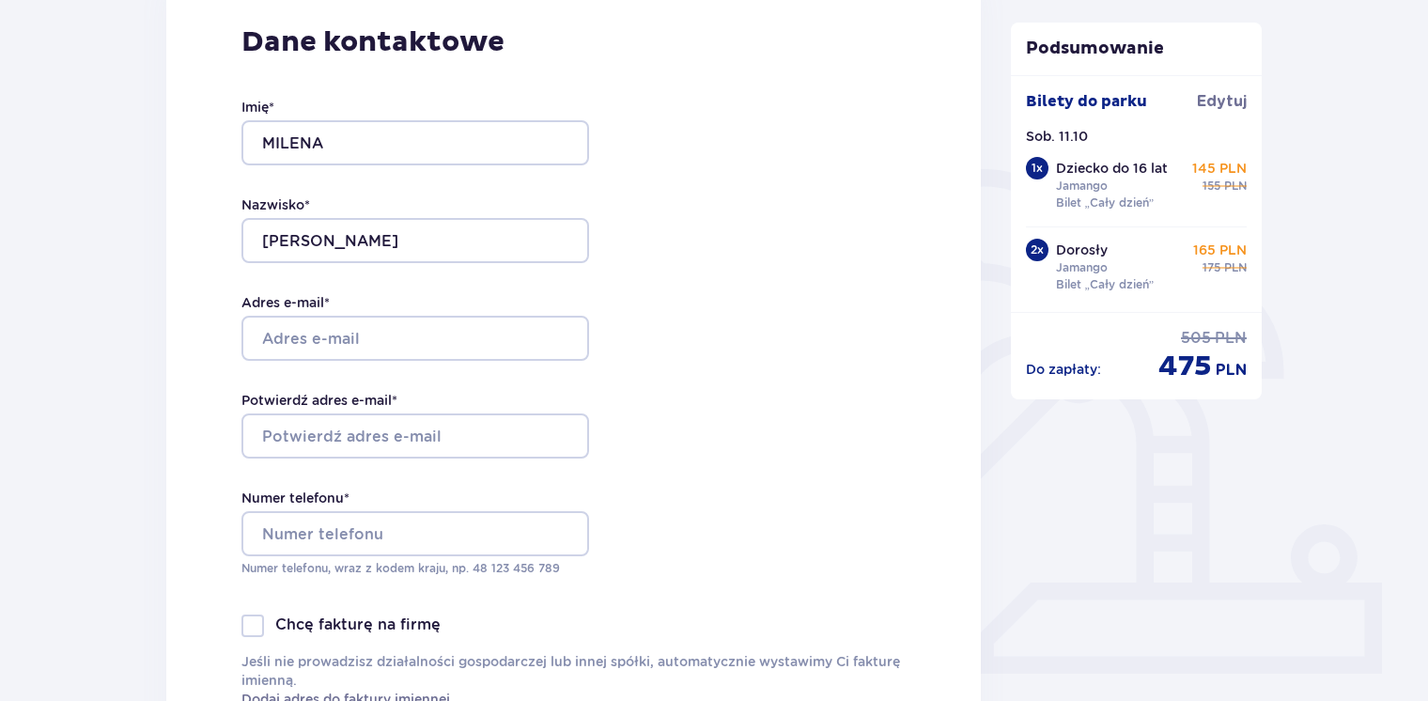
scroll to position [301, 0]
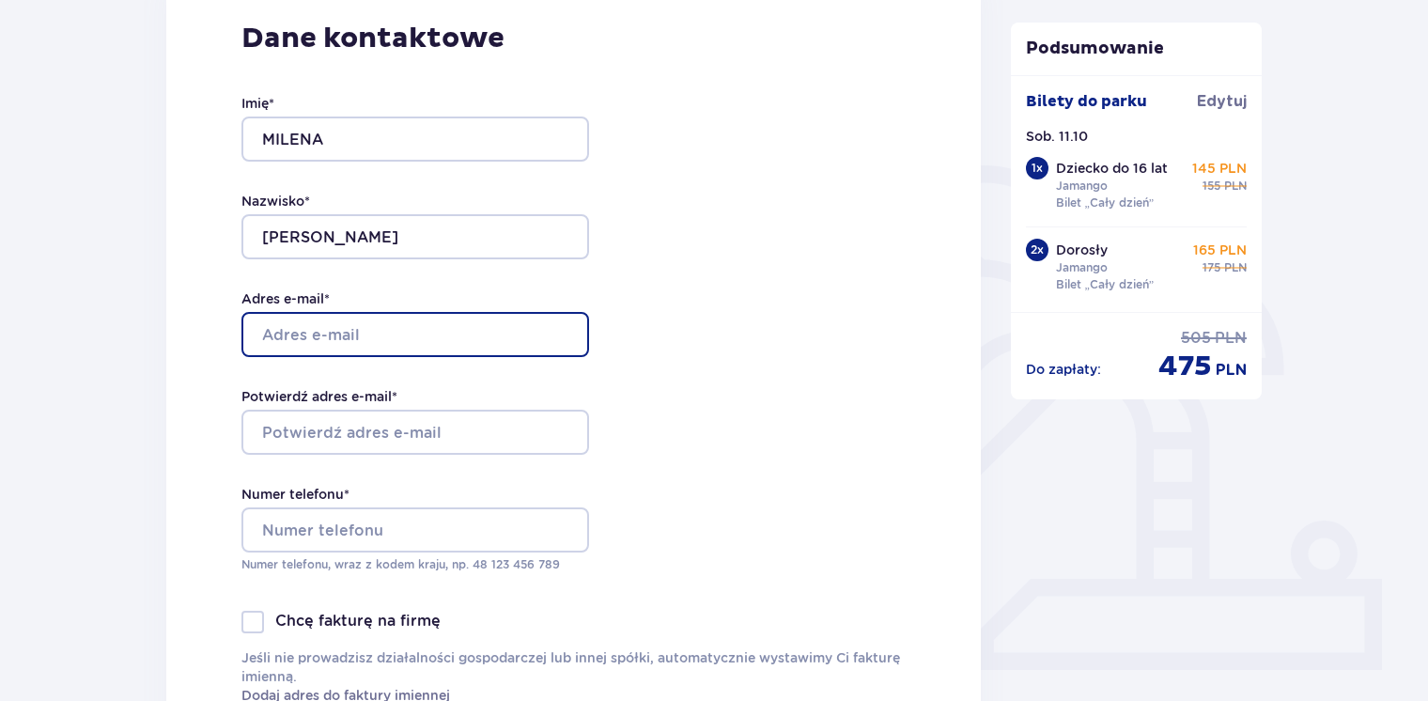
click at [387, 331] on input "Adres e-mail *" at bounding box center [415, 334] width 348 height 45
type input "[EMAIL_ADDRESS][DOMAIN_NAME]"
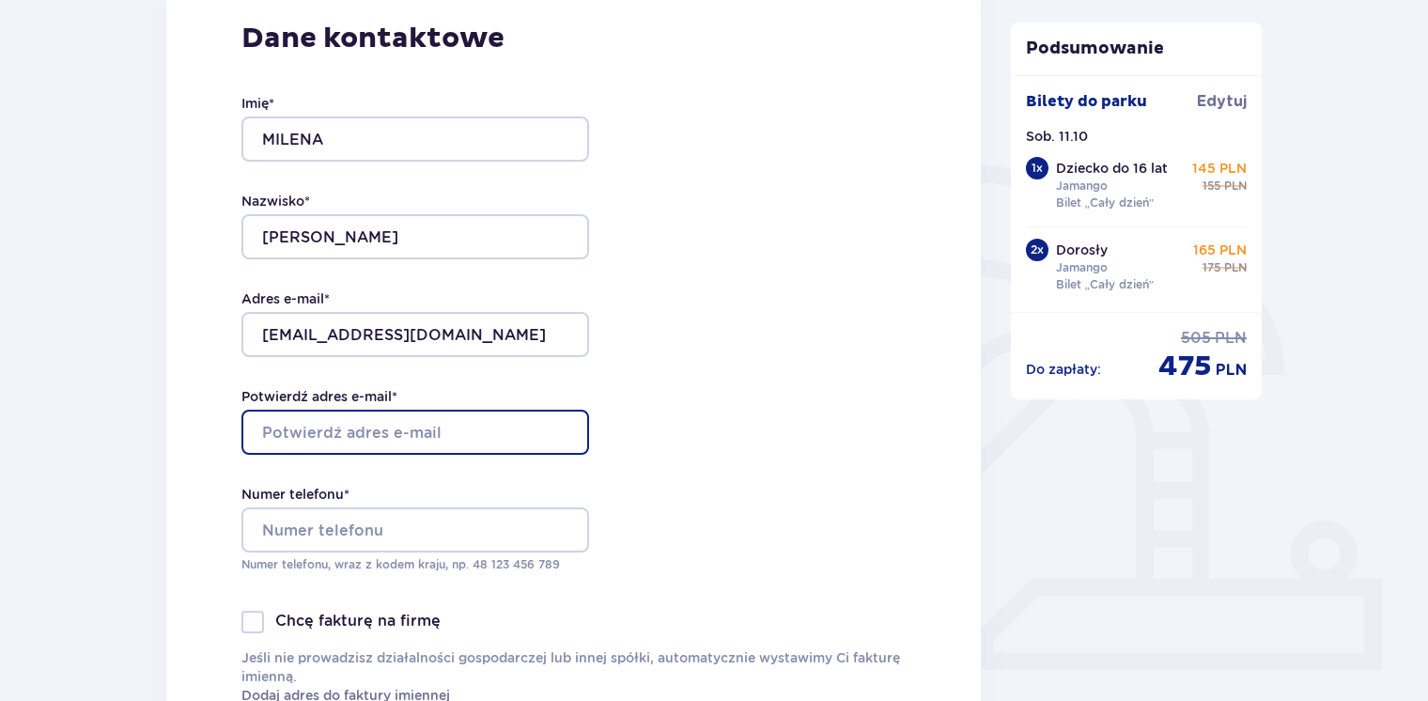
type input "[EMAIL_ADDRESS][DOMAIN_NAME]"
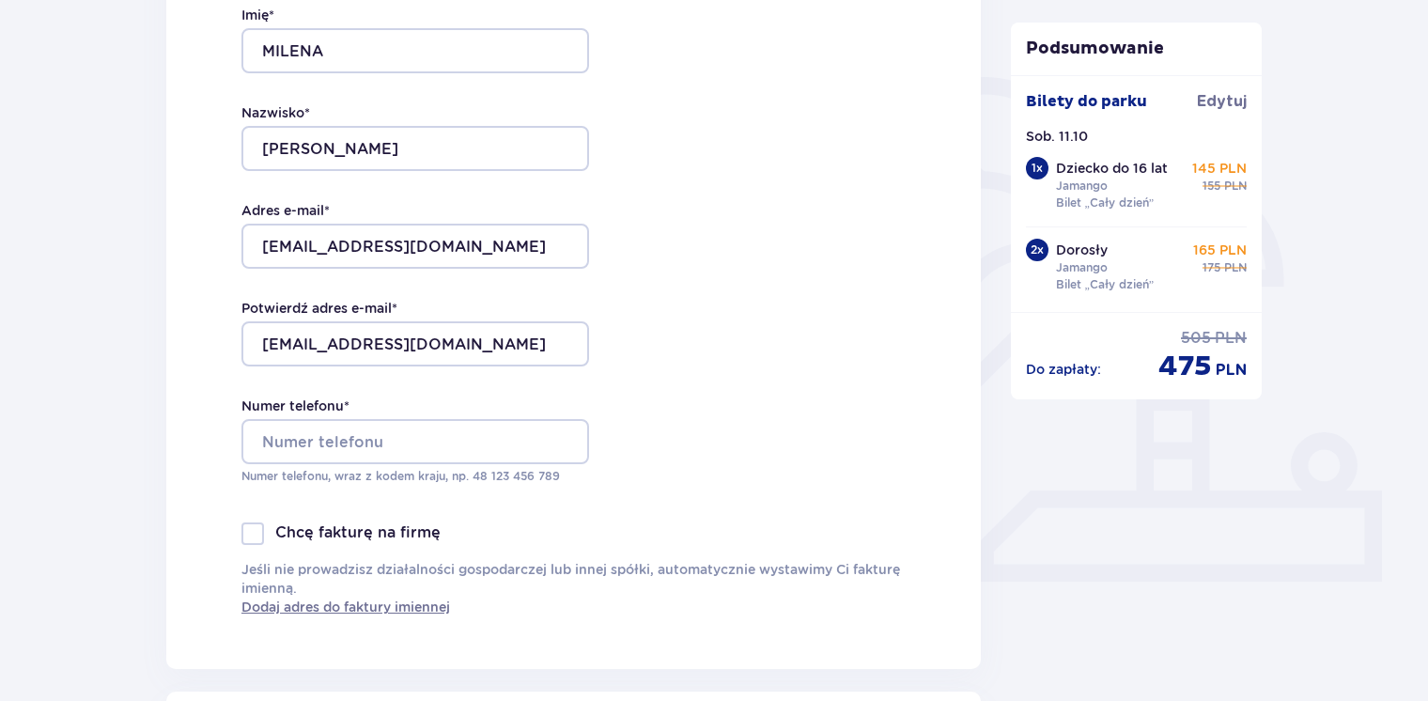
scroll to position [413, 0]
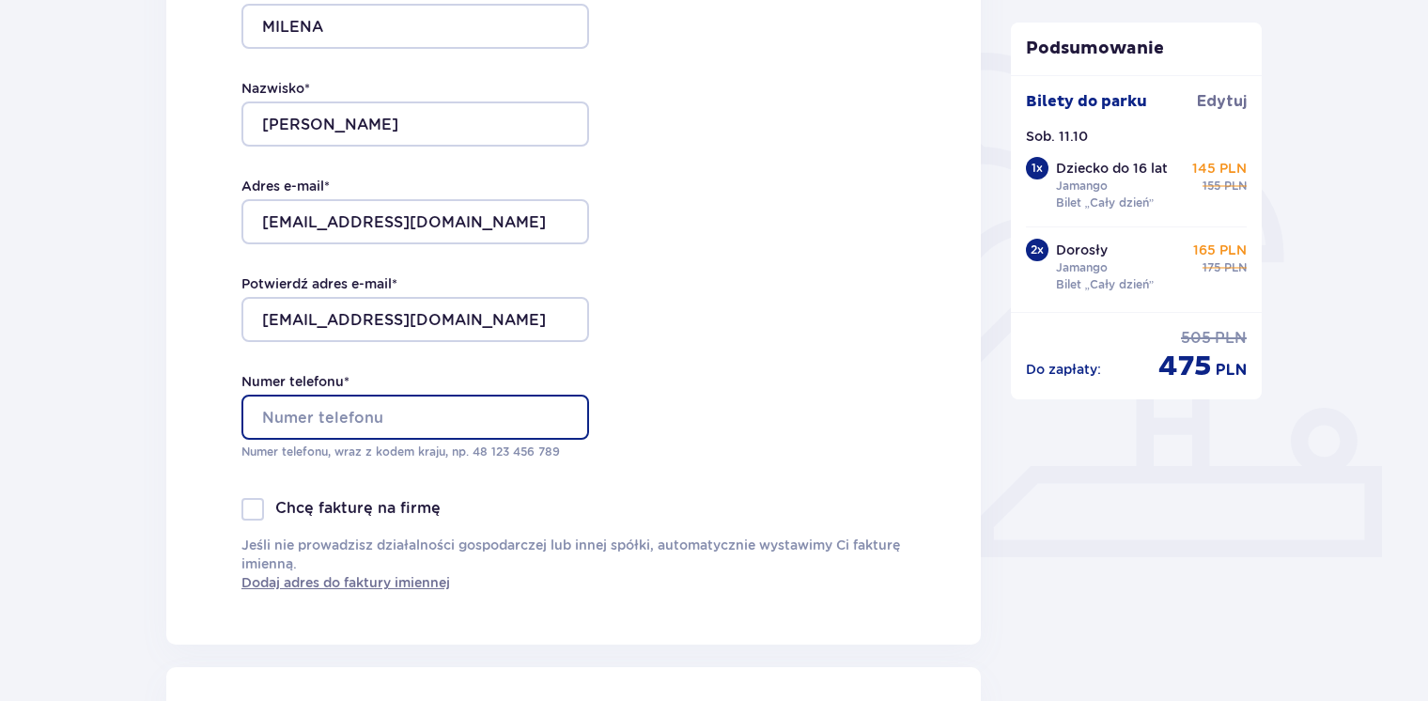
click at [405, 414] on input "Numer telefonu *" at bounding box center [415, 417] width 348 height 45
type input "509596407"
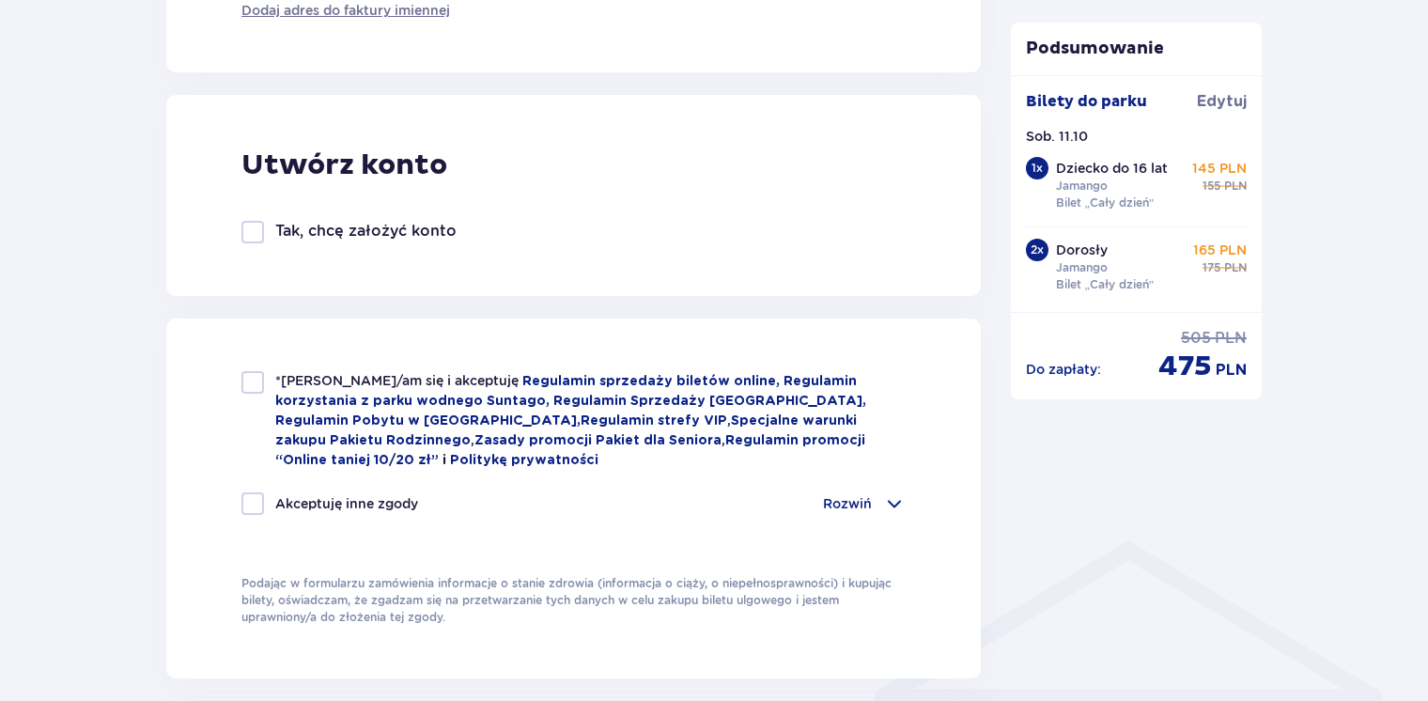
scroll to position [1015, 0]
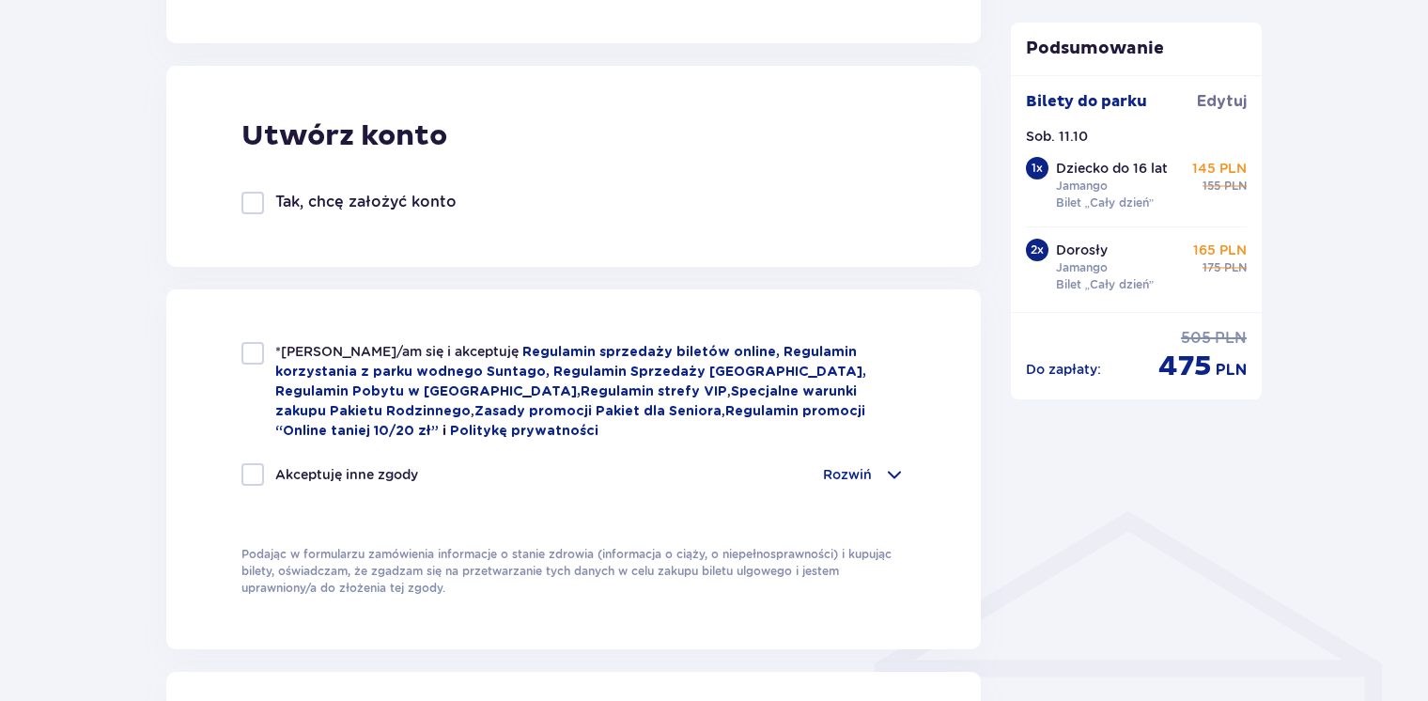
click at [241, 357] on div at bounding box center [252, 353] width 23 height 23
checkbox input "true"
click at [862, 473] on p "Rozwiń" at bounding box center [847, 474] width 49 height 19
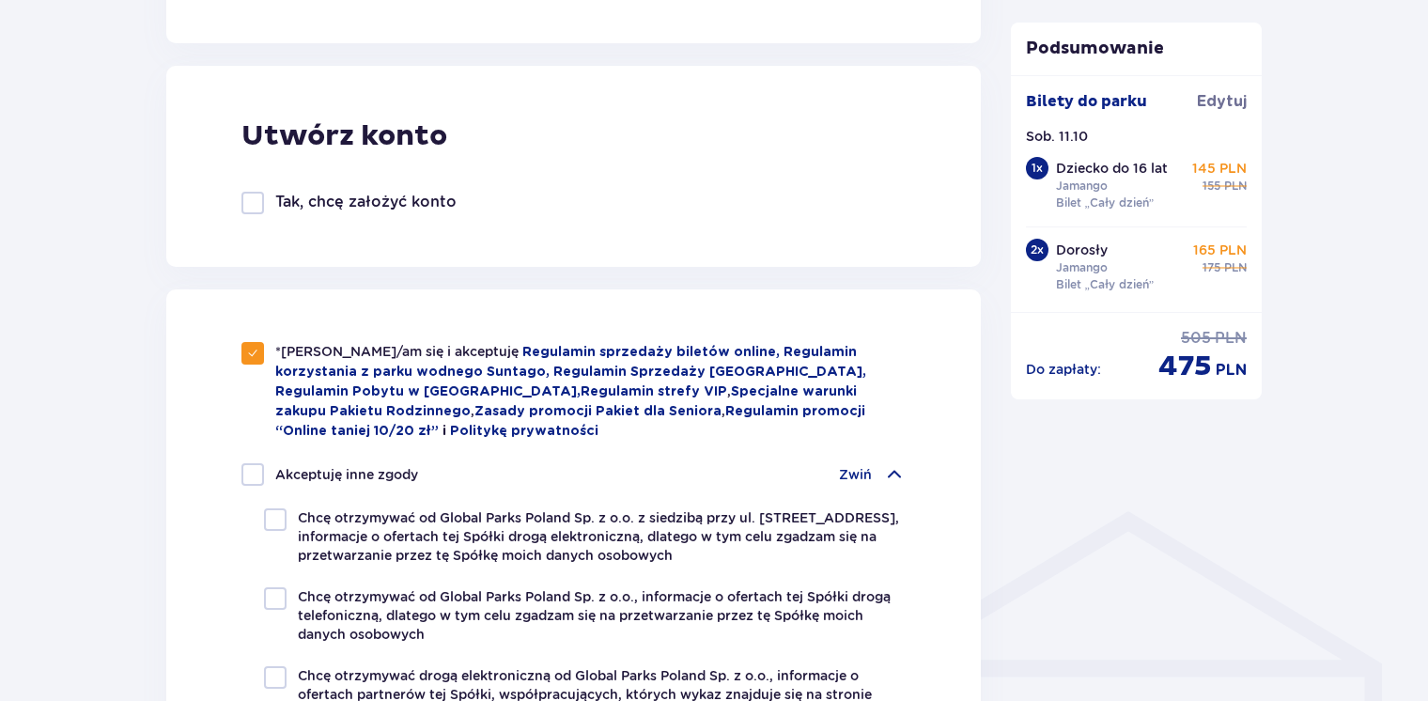
click at [109, 567] on div "Zamówienie i płatność Dane kontaktowe Imię * MILENA Nazwisko * PAWELEC Adres e-…" at bounding box center [714, 600] width 1428 height 2936
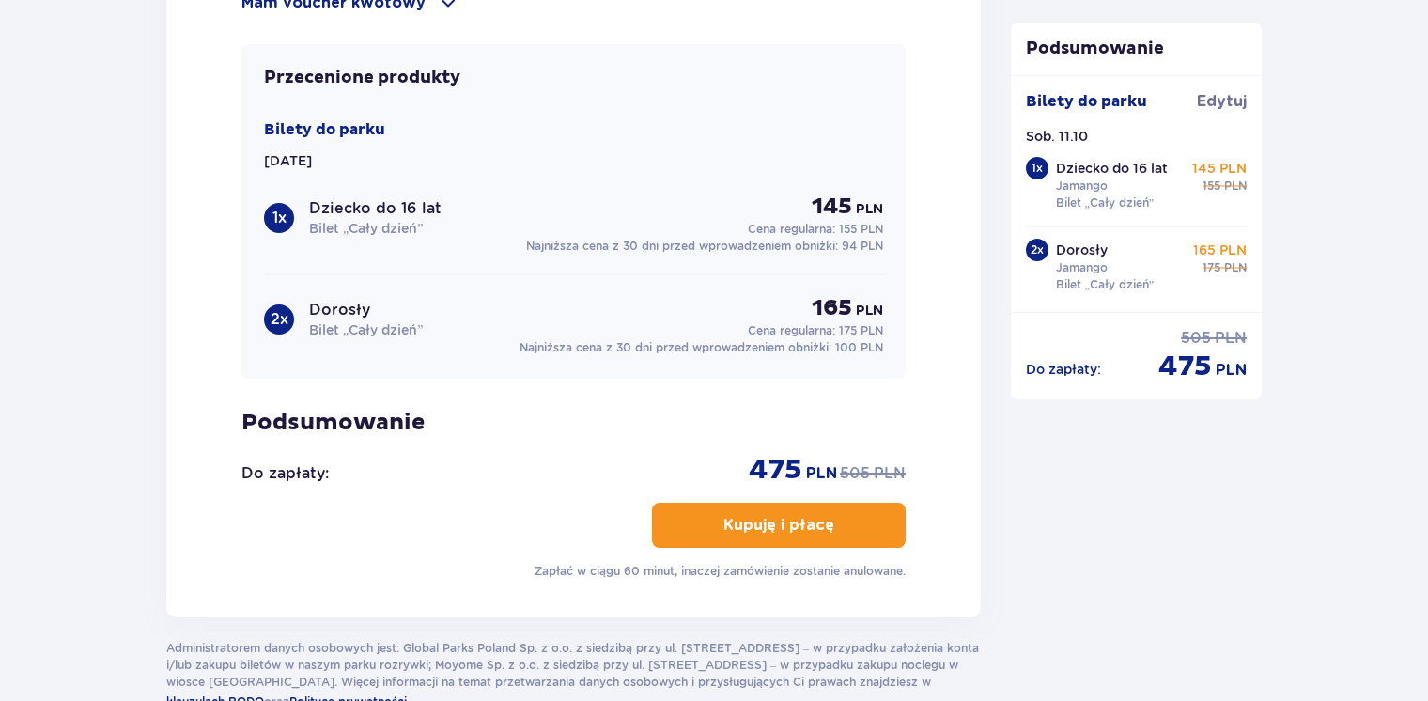
scroll to position [2255, 0]
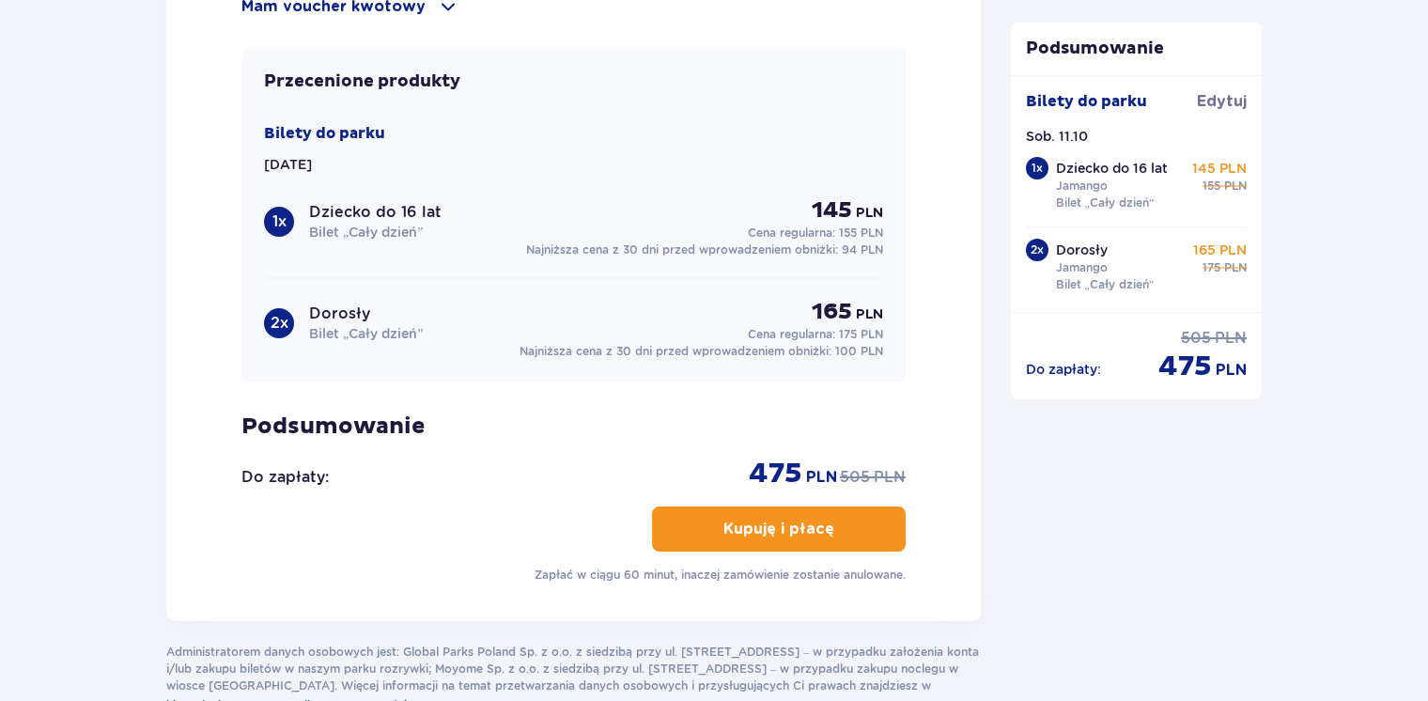
click at [846, 524] on span "button" at bounding box center [838, 529] width 23 height 23
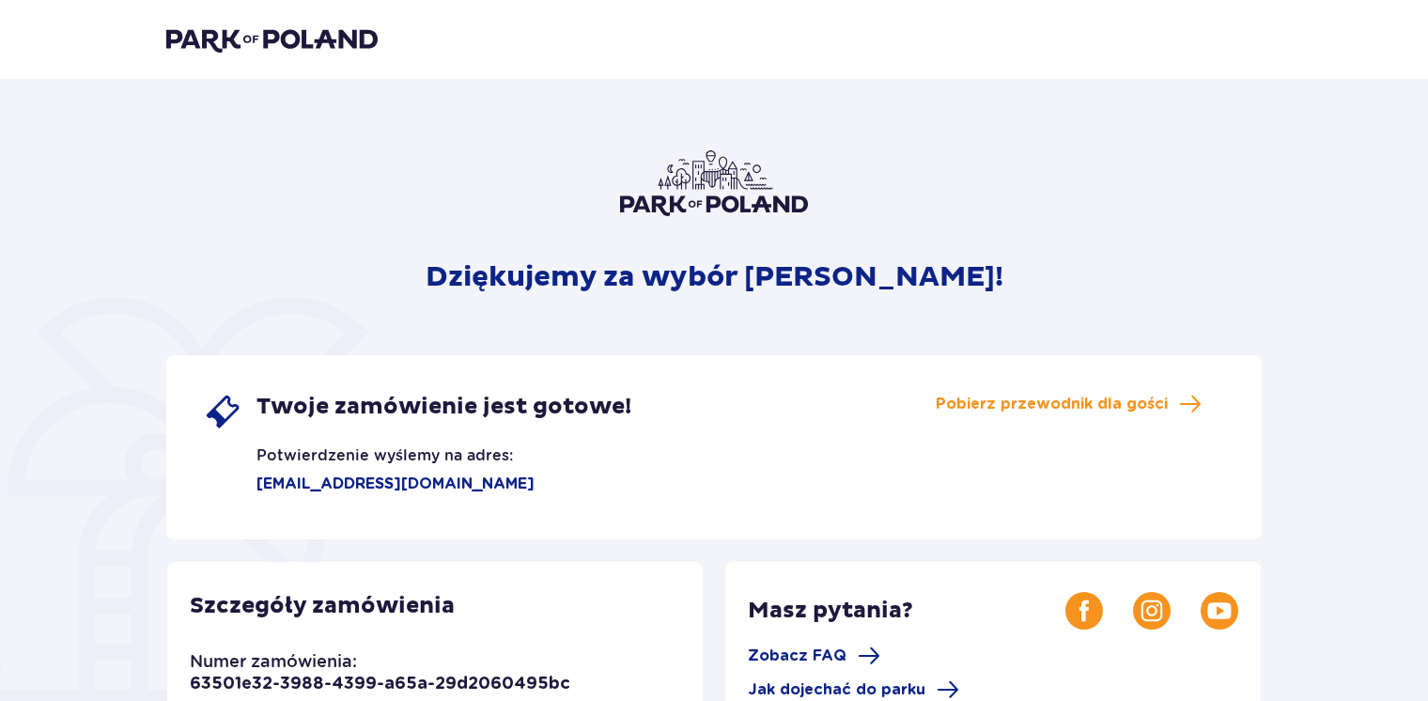
click at [1311, 393] on div "Dziękujemy za wybór [PERSON_NAME]! Twoje zamówienie jest gotowe! Potwierdzenie …" at bounding box center [714, 658] width 1428 height 1158
